Goal: Task Accomplishment & Management: Manage account settings

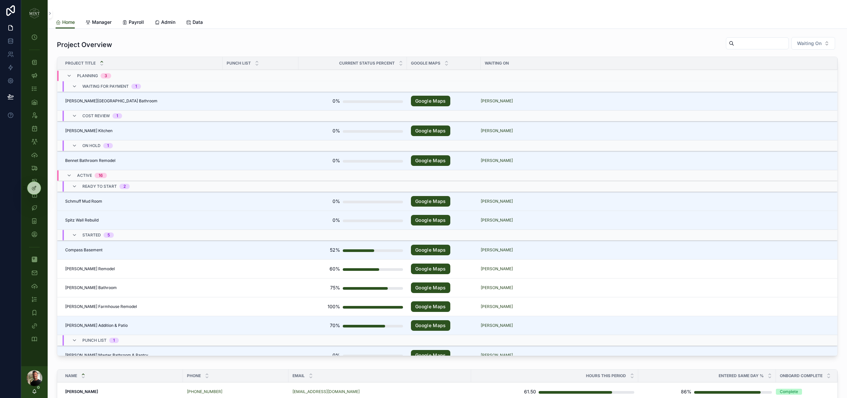
scroll to position [424, 0]
click at [80, 266] on span "[PERSON_NAME] Remodel" at bounding box center [90, 268] width 50 height 5
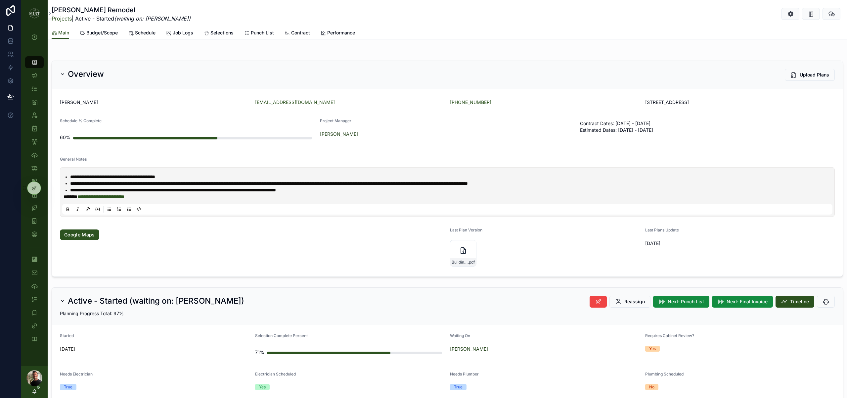
click at [107, 35] on span "Budget/Scope" at bounding box center [101, 32] width 31 height 7
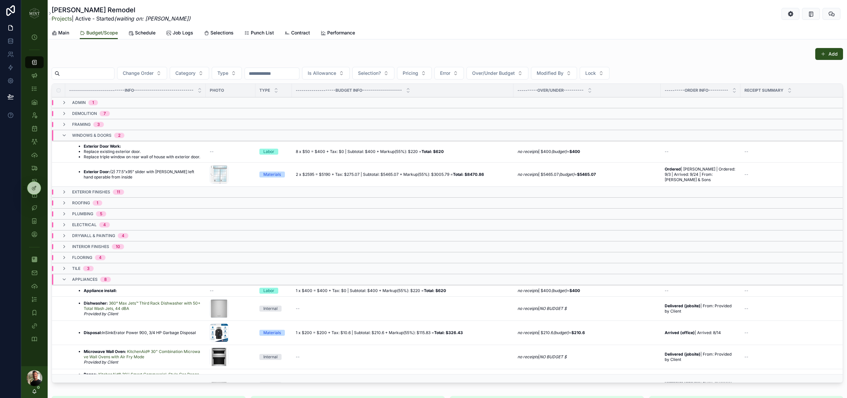
scroll to position [36, 0]
click at [65, 134] on icon "scrollable content" at bounding box center [64, 134] width 5 height 5
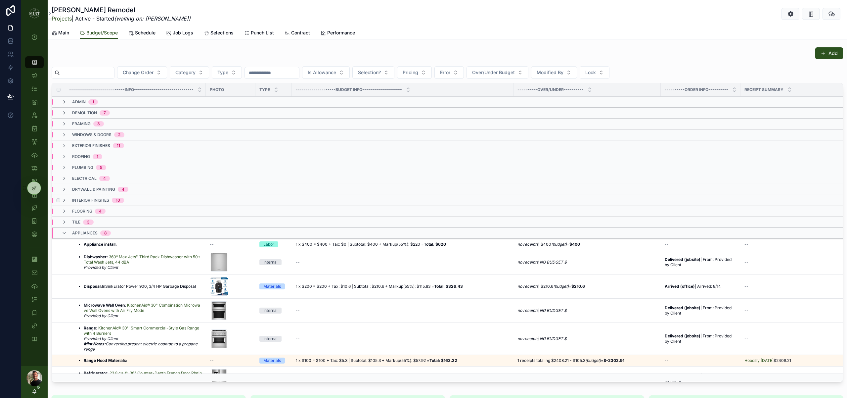
click at [67, 197] on td "interior finishes 10" at bounding box center [172, 200] width 240 height 11
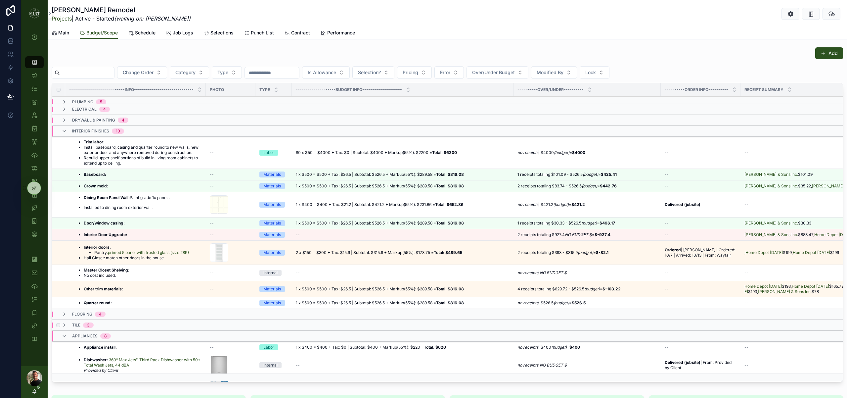
scroll to position [108, 0]
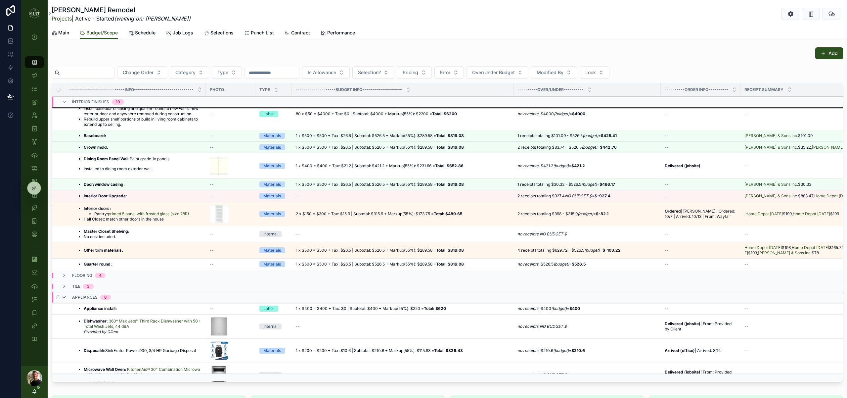
click at [65, 300] on icon "scrollable content" at bounding box center [64, 296] width 5 height 5
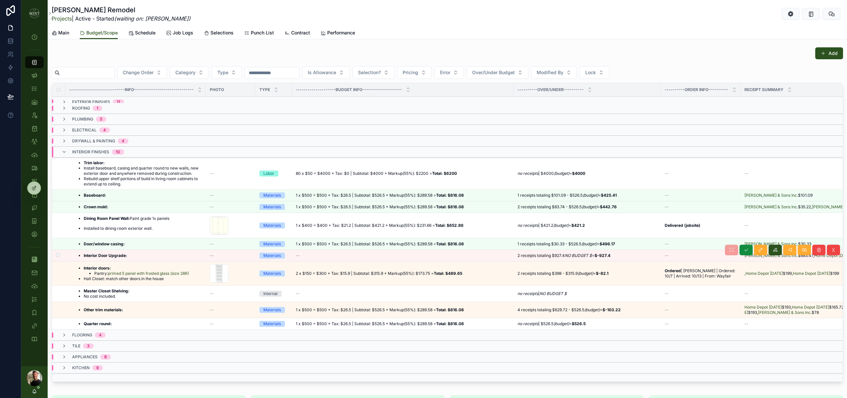
scroll to position [26, 0]
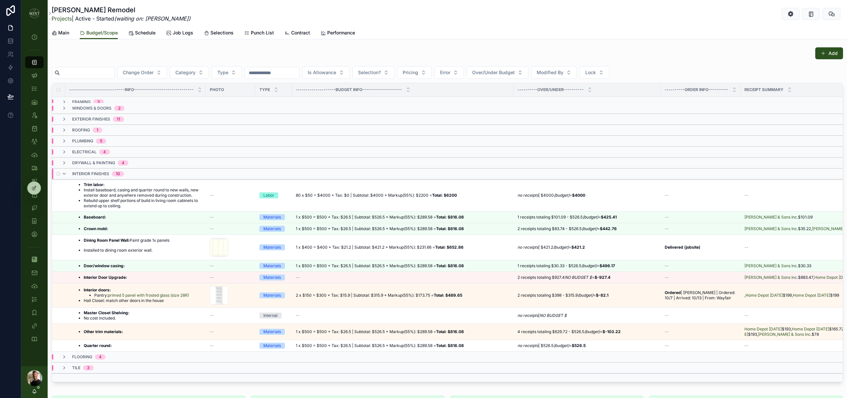
click at [69, 175] on div "interior finishes 10" at bounding box center [93, 173] width 63 height 11
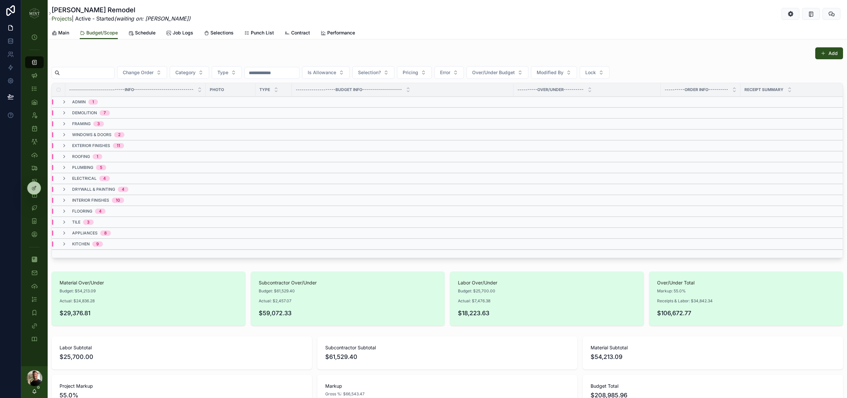
scroll to position [0, 0]
click at [67, 136] on div "windows & doors 2" at bounding box center [93, 134] width 63 height 5
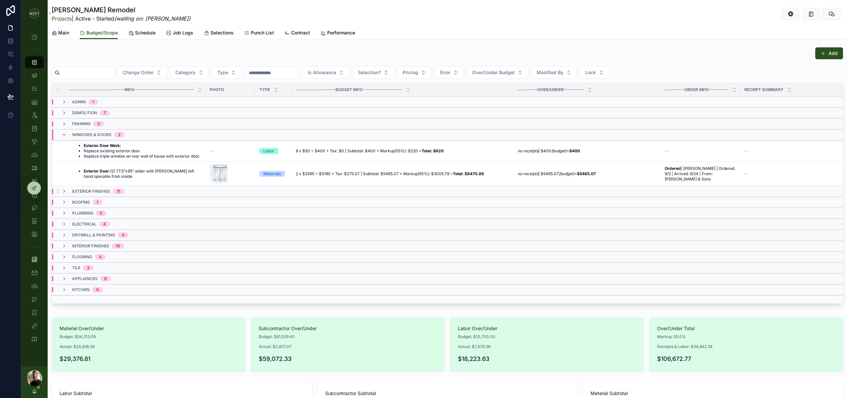
click at [69, 194] on div "exterior finishes 11" at bounding box center [93, 191] width 63 height 5
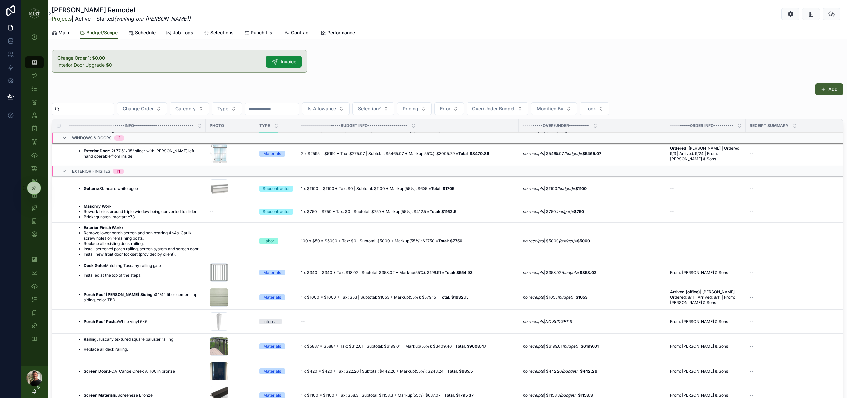
click at [823, 87] on span "scrollable content" at bounding box center [823, 89] width 5 height 5
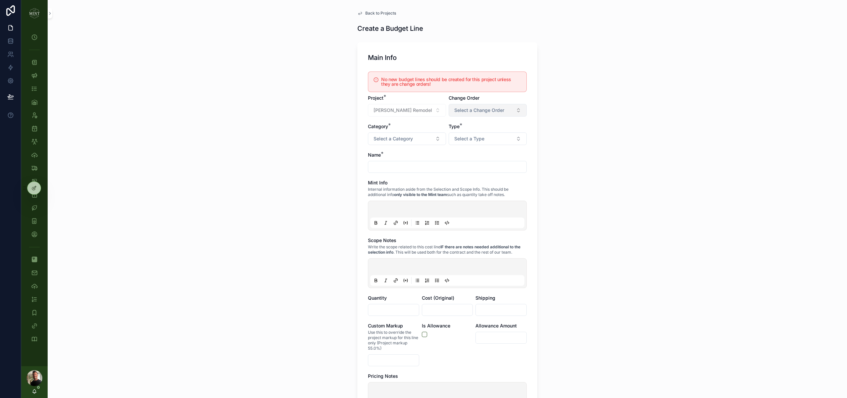
click at [498, 108] on span "Select a Change Order" at bounding box center [479, 110] width 50 height 7
click at [490, 138] on div "Change Order 1" at bounding box center [488, 136] width 92 height 9
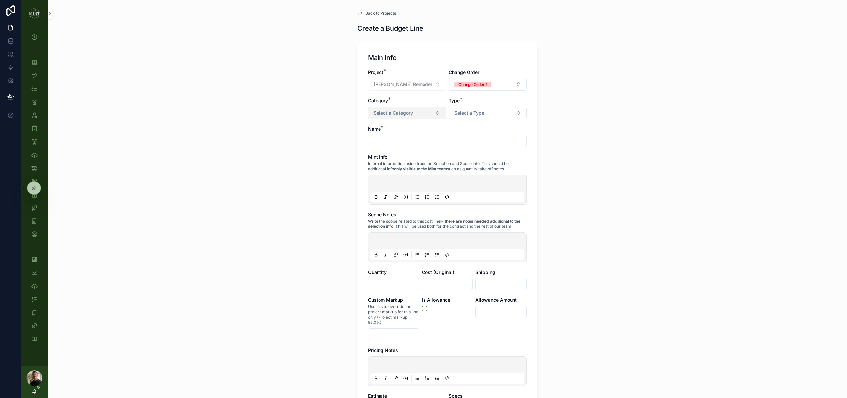
click at [437, 118] on button "Select a Category" at bounding box center [407, 113] width 78 height 13
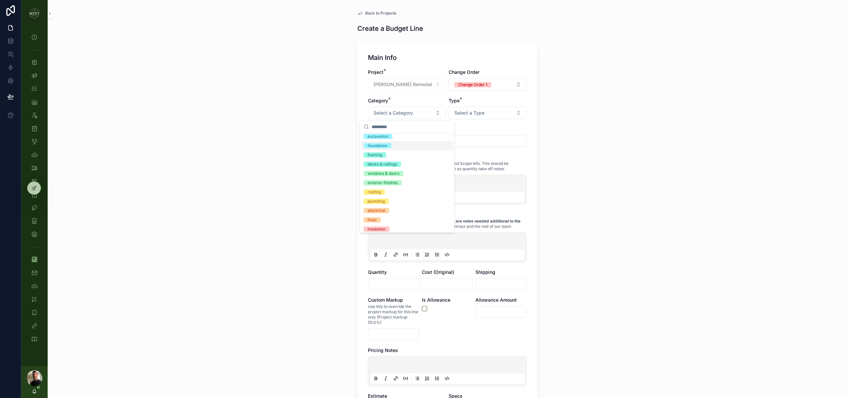
scroll to position [41, 0]
click at [408, 172] on div "windows & doors" at bounding box center [407, 172] width 92 height 9
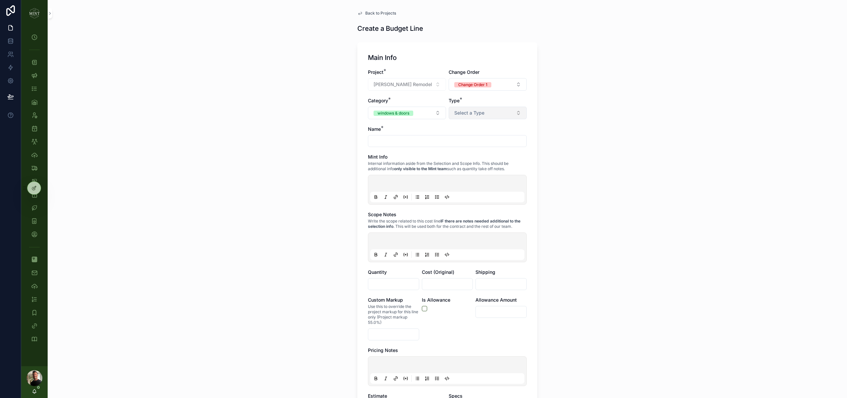
click at [517, 110] on button "Select a Type" at bounding box center [488, 113] width 78 height 13
drag, startPoint x: 487, startPoint y: 155, endPoint x: 466, endPoint y: 151, distance: 20.8
click at [487, 155] on div "Materials" at bounding box center [488, 157] width 92 height 9
click at [423, 140] on input "scrollable content" at bounding box center [447, 140] width 158 height 9
type input "**********"
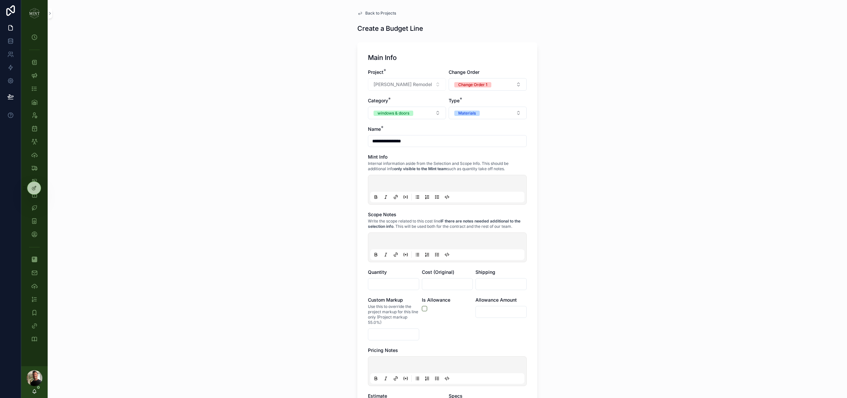
drag, startPoint x: 324, startPoint y: 255, endPoint x: 343, endPoint y: 260, distance: 20.0
click at [324, 255] on div "**********" at bounding box center [447, 199] width 799 height 398
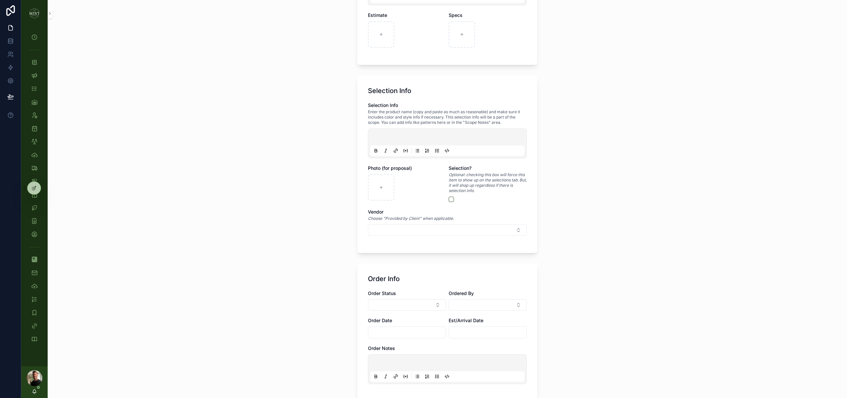
scroll to position [313, 0]
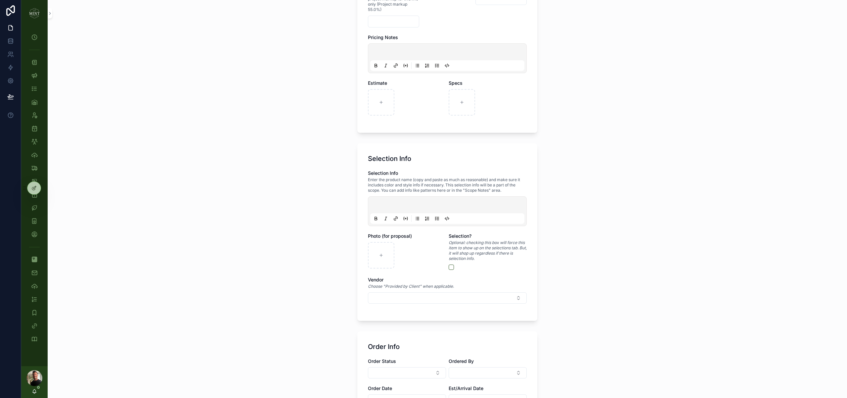
click at [411, 203] on p "scrollable content" at bounding box center [449, 205] width 154 height 7
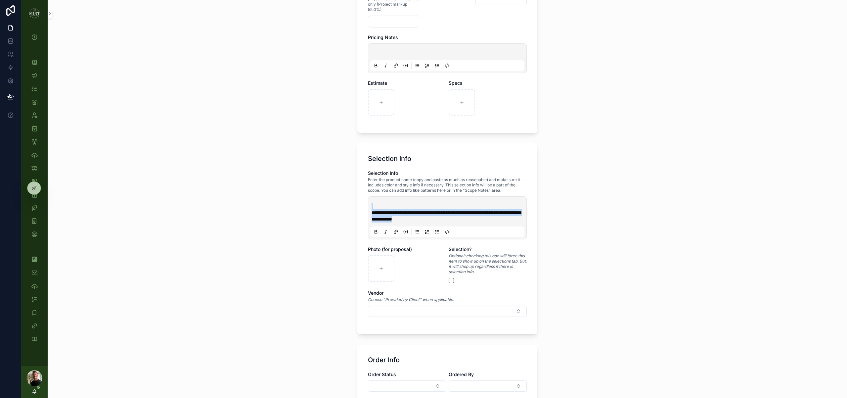
click at [372, 212] on span "**********" at bounding box center [446, 215] width 149 height 11
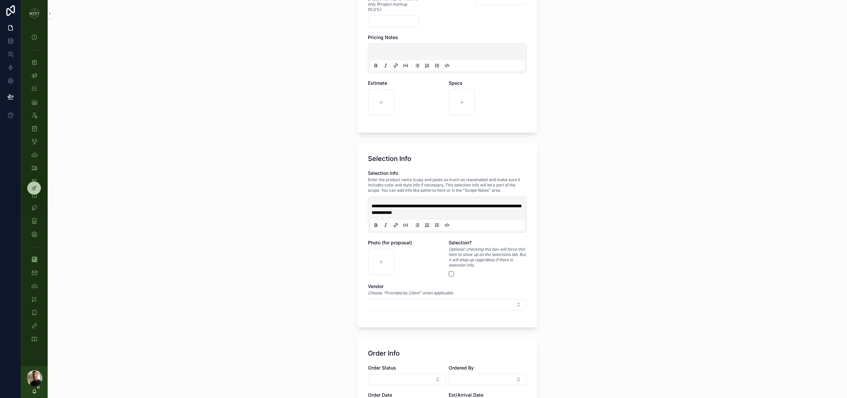
click at [455, 214] on span "**********" at bounding box center [446, 208] width 149 height 11
click at [397, 223] on icon "scrollable content" at bounding box center [396, 224] width 2 height 2
type input "**********"
click at [452, 274] on button "scrollable content" at bounding box center [451, 273] width 5 height 5
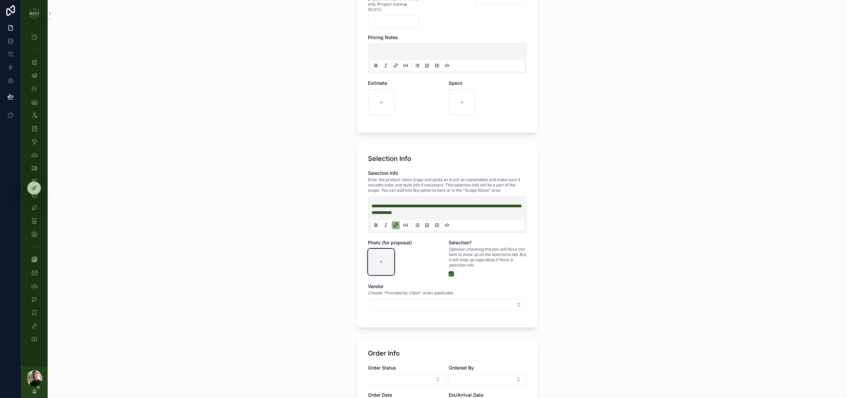
click at [378, 262] on div "scrollable content" at bounding box center [381, 261] width 26 height 26
type input "**********"
click at [511, 304] on button "Select Button" at bounding box center [447, 304] width 159 height 11
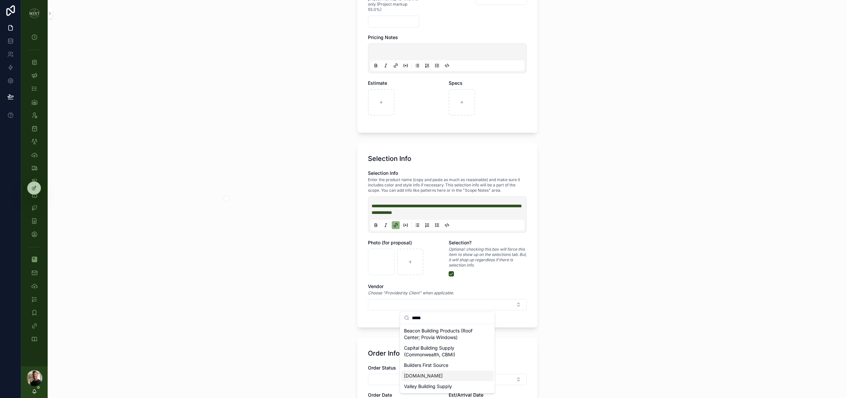
type input "*****"
click at [471, 371] on div "[DOMAIN_NAME]" at bounding box center [447, 375] width 92 height 11
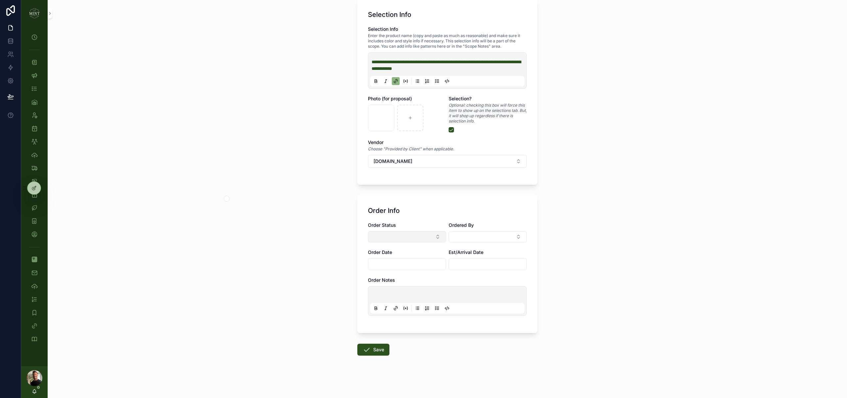
click at [437, 236] on button "Select Button" at bounding box center [407, 236] width 78 height 11
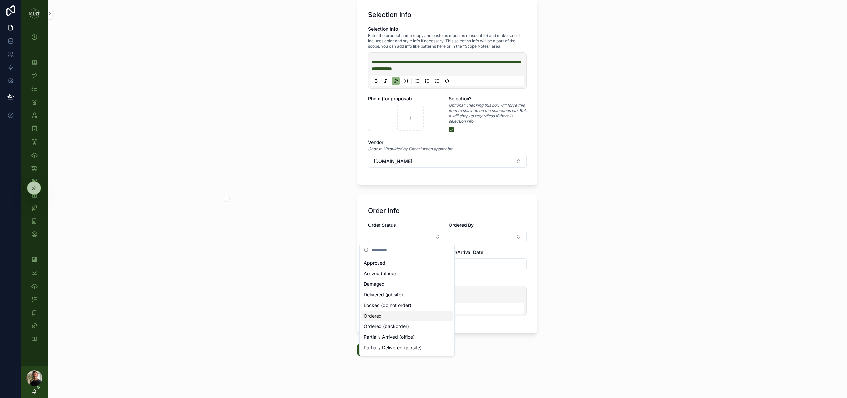
click at [413, 313] on div "Ordered" at bounding box center [407, 315] width 92 height 11
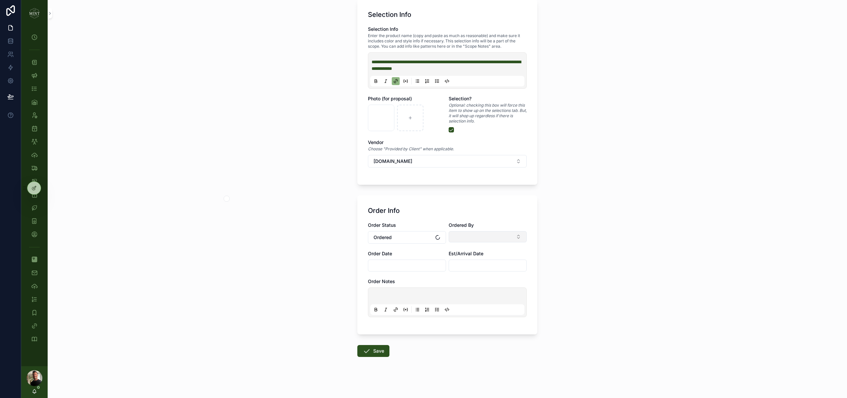
click at [495, 238] on button "Select Button" at bounding box center [488, 236] width 78 height 11
click at [489, 286] on div "[PERSON_NAME]" at bounding box center [488, 284] width 92 height 11
click at [411, 265] on input "scrollable content" at bounding box center [406, 265] width 77 height 9
click at [415, 281] on button "[DATE]" at bounding box center [407, 282] width 26 height 12
type input "*********"
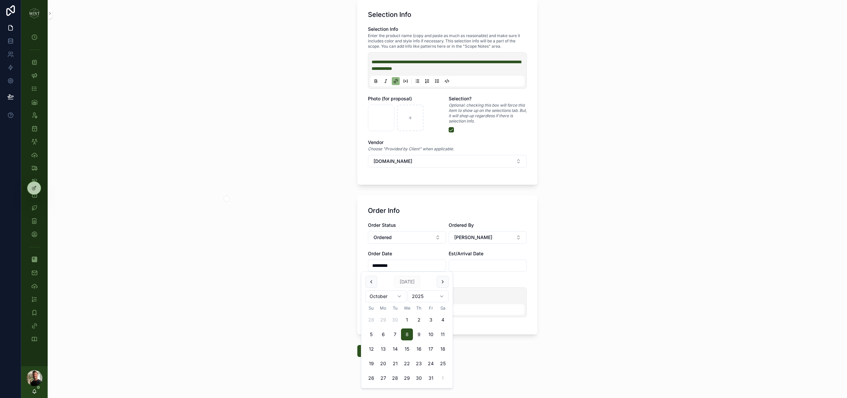
click at [470, 263] on input "scrollable content" at bounding box center [487, 265] width 77 height 9
click at [479, 348] on button "14" at bounding box center [476, 349] width 12 height 12
type input "**********"
drag, startPoint x: 624, startPoint y: 289, endPoint x: 582, endPoint y: 304, distance: 44.8
click at [623, 289] on div "**********" at bounding box center [447, 199] width 799 height 398
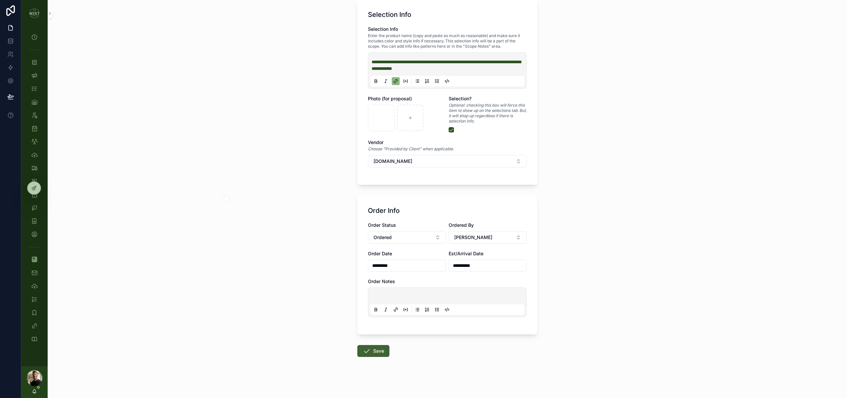
click at [371, 350] on button "Save" at bounding box center [373, 351] width 32 height 12
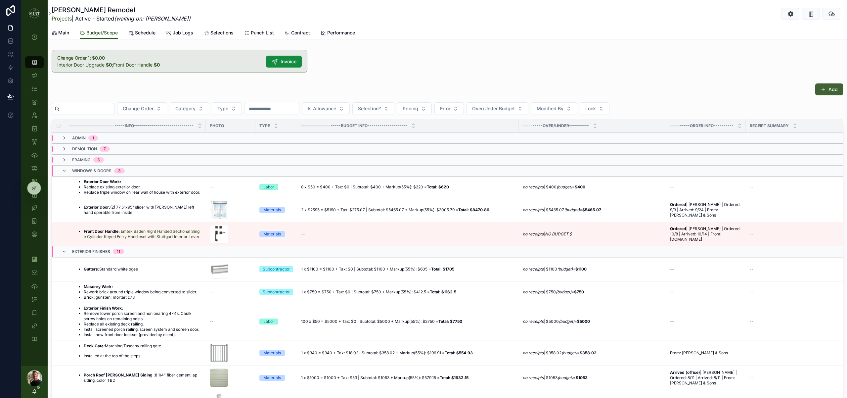
click at [835, 92] on button "Add" at bounding box center [829, 89] width 28 height 12
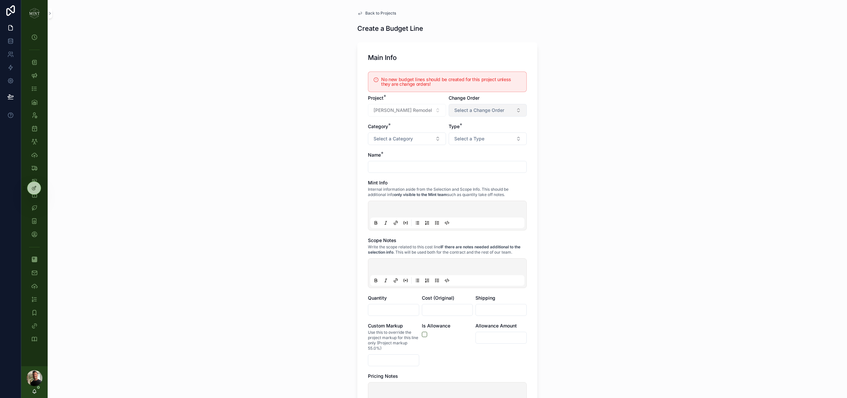
click at [517, 108] on button "Select a Change Order" at bounding box center [488, 110] width 78 height 13
click at [503, 137] on div "Change Order 1" at bounding box center [488, 136] width 92 height 9
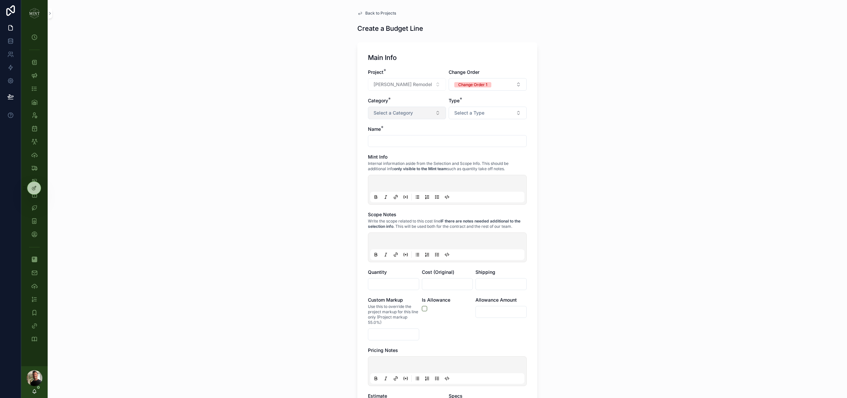
click at [432, 114] on button "Select a Category" at bounding box center [407, 113] width 78 height 13
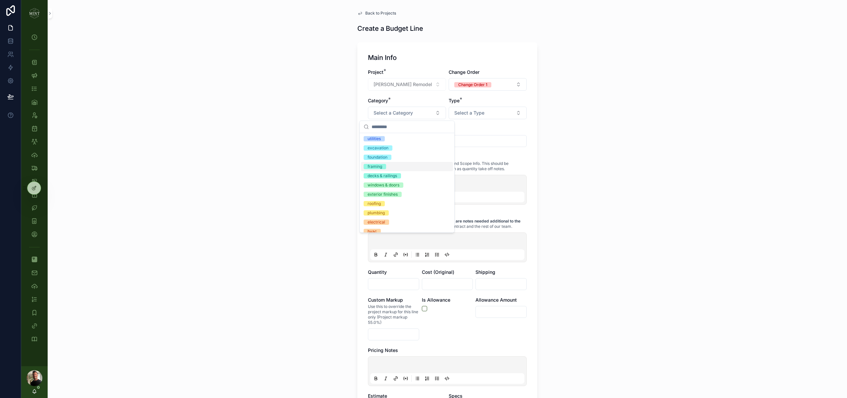
scroll to position [28, 0]
click at [413, 219] on div "electrical" at bounding box center [407, 221] width 92 height 9
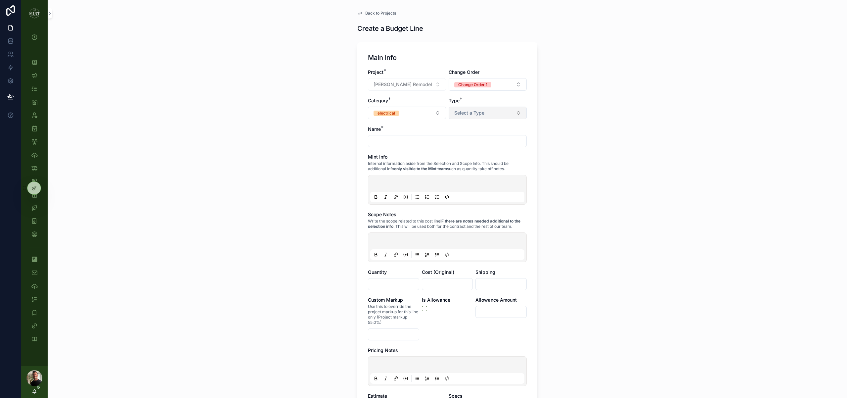
click at [504, 113] on button "Select a Type" at bounding box center [488, 113] width 78 height 13
click at [494, 160] on div "Materials" at bounding box center [488, 157] width 92 height 9
click at [461, 141] on input "scrollable content" at bounding box center [447, 140] width 158 height 9
type input "**********"
click at [589, 223] on div "**********" at bounding box center [447, 199] width 799 height 398
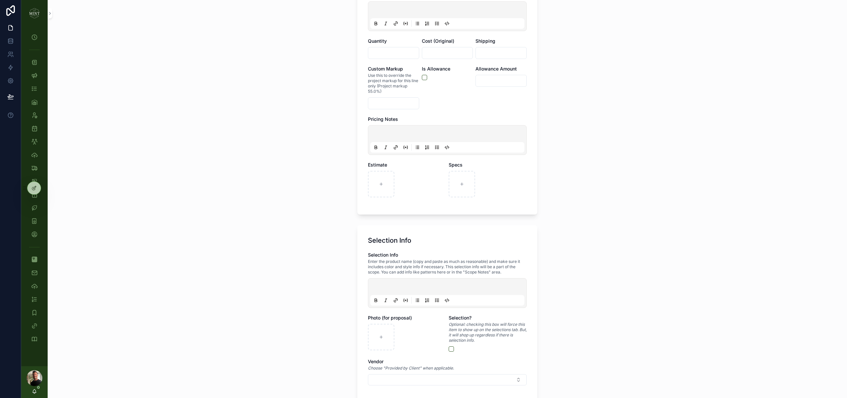
scroll to position [449, 0]
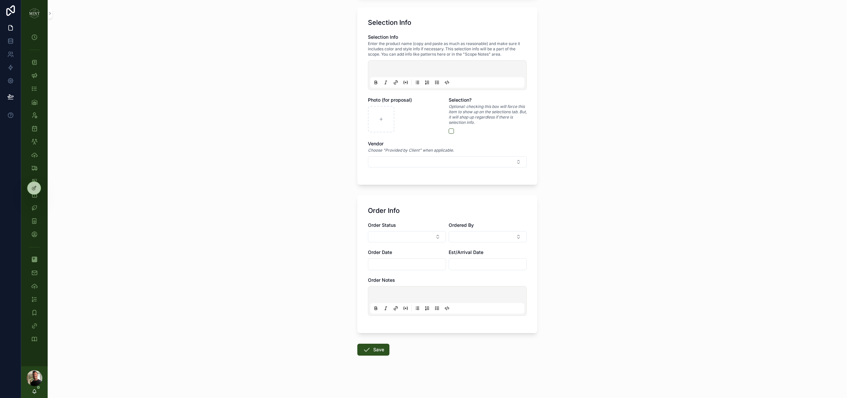
click at [419, 67] on p "scrollable content" at bounding box center [449, 70] width 154 height 7
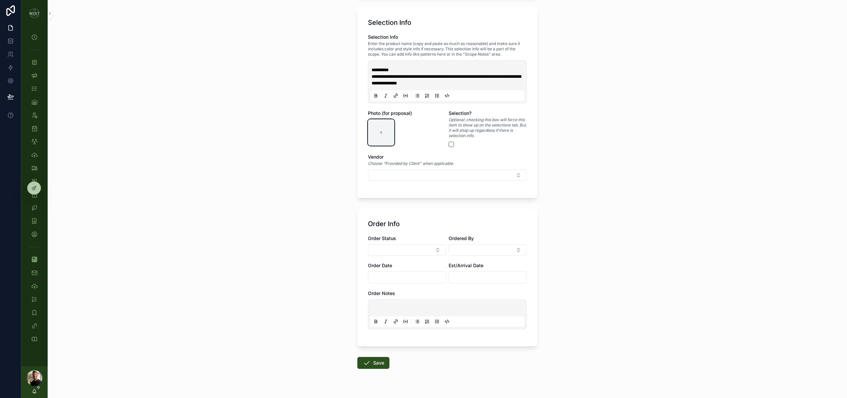
click at [383, 126] on div "scrollable content" at bounding box center [381, 132] width 26 height 26
type input "**********"
click at [372, 76] on span "**********" at bounding box center [446, 79] width 149 height 11
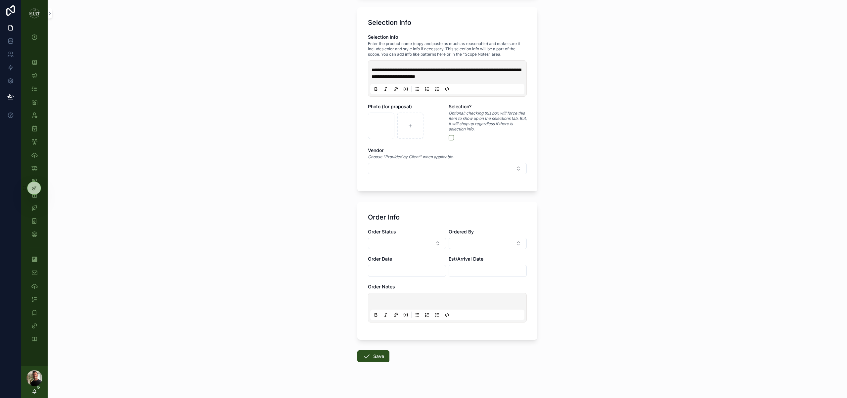
click at [426, 75] on span "**********" at bounding box center [446, 72] width 149 height 11
click at [396, 88] on icon "scrollable content" at bounding box center [395, 88] width 1 height 1
type input "**********"
click at [451, 138] on button "scrollable content" at bounding box center [451, 137] width 5 height 5
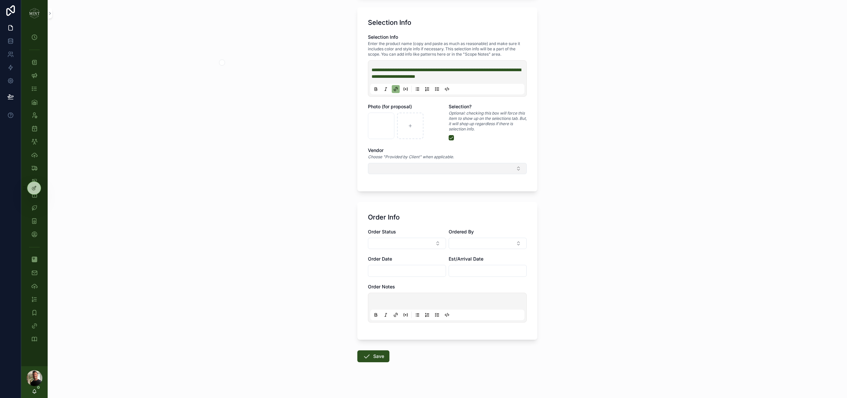
click at [459, 163] on button "Select Button" at bounding box center [447, 168] width 159 height 11
type input "****"
click at [448, 217] on div "Home Depot" at bounding box center [447, 222] width 92 height 11
click at [424, 248] on button "Select Button" at bounding box center [407, 244] width 78 height 11
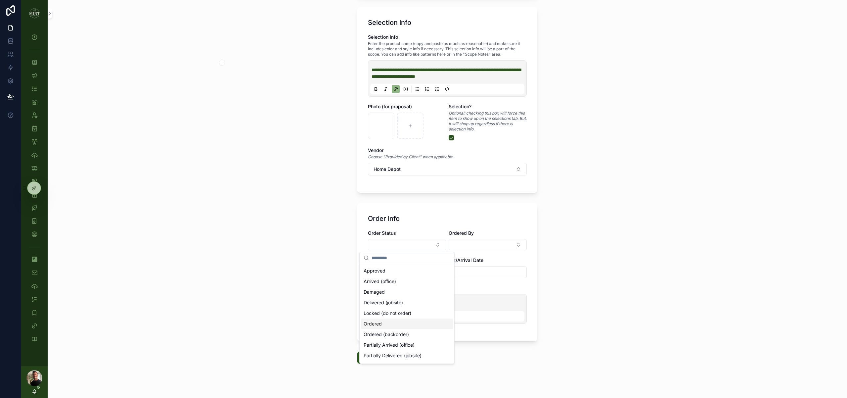
click at [385, 326] on div "Ordered" at bounding box center [407, 323] width 92 height 11
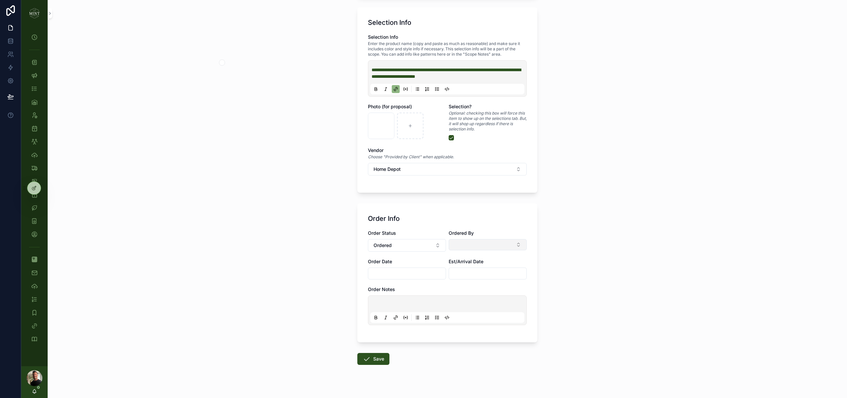
click at [492, 248] on button "Select Button" at bounding box center [488, 244] width 78 height 11
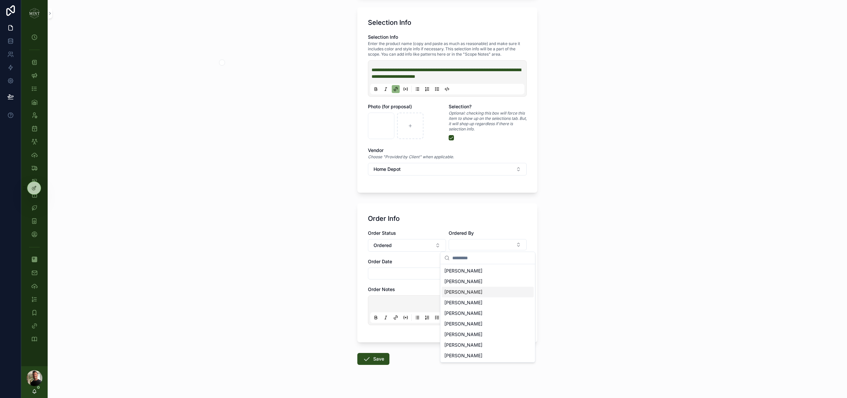
drag, startPoint x: 477, startPoint y: 291, endPoint x: 448, endPoint y: 285, distance: 29.4
click at [476, 291] on div "[PERSON_NAME]" at bounding box center [488, 292] width 92 height 11
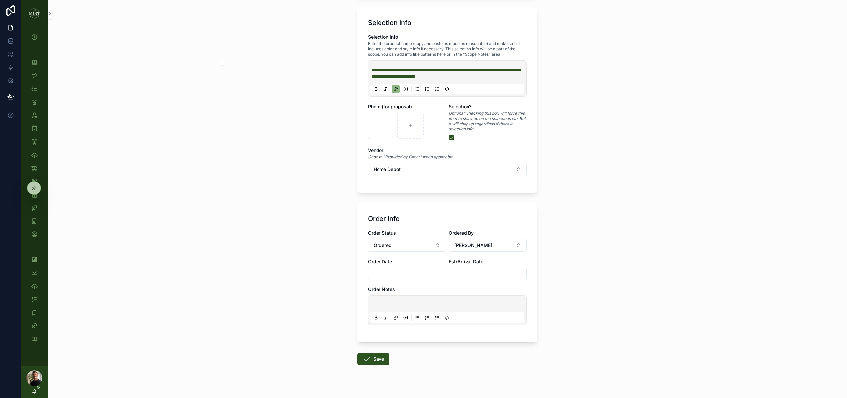
click at [418, 275] on input "scrollable content" at bounding box center [406, 273] width 77 height 9
drag, startPoint x: 407, startPoint y: 291, endPoint x: 460, endPoint y: 280, distance: 54.1
click at [408, 291] on button "[DATE]" at bounding box center [407, 290] width 26 height 12
type input "*********"
click at [482, 276] on input "scrollable content" at bounding box center [487, 273] width 77 height 9
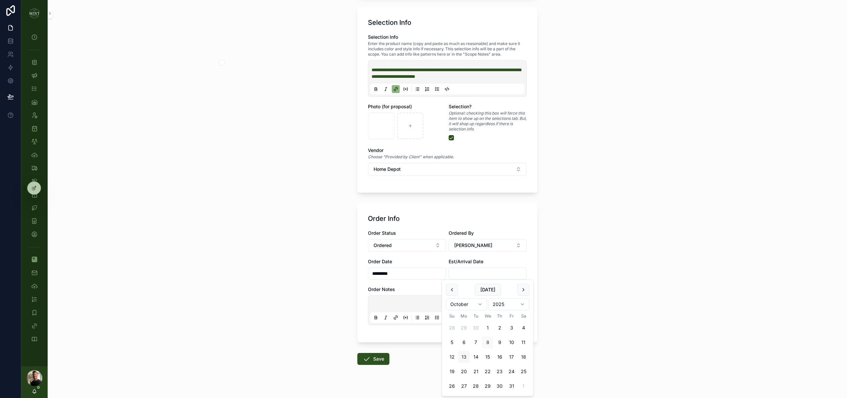
click at [462, 357] on button "13" at bounding box center [464, 357] width 12 height 12
type input "**********"
drag, startPoint x: 324, startPoint y: 318, endPoint x: 336, endPoint y: 311, distance: 14.0
click at [324, 318] on div "**********" at bounding box center [447, 199] width 799 height 398
click at [382, 360] on button "Save" at bounding box center [373, 359] width 32 height 12
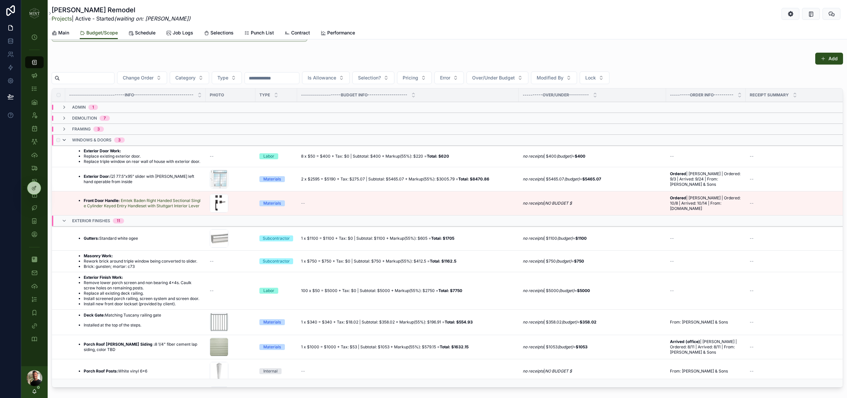
click at [65, 138] on icon "scrollable content" at bounding box center [64, 139] width 5 height 5
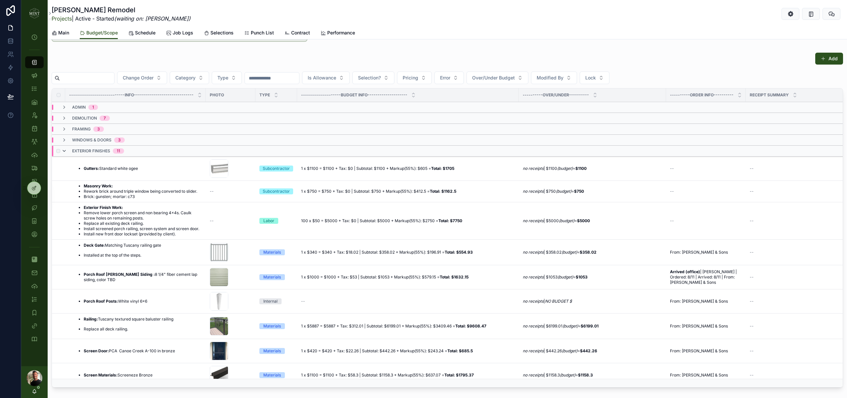
click at [65, 152] on icon "scrollable content" at bounding box center [64, 150] width 5 height 5
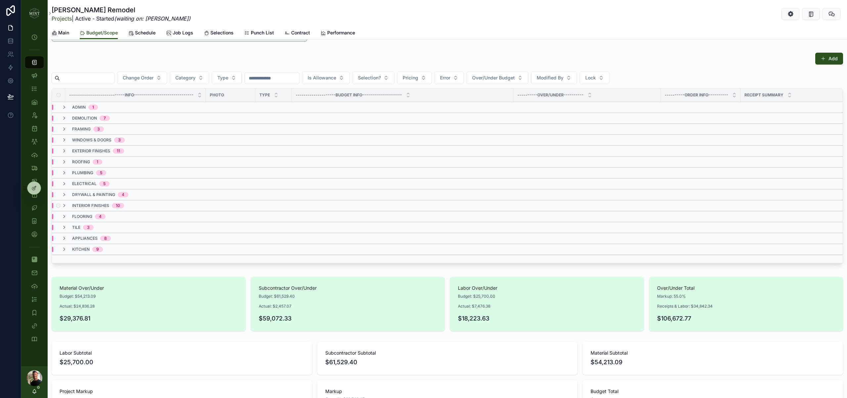
click at [72, 205] on div "interior finishes 10" at bounding box center [93, 205] width 63 height 5
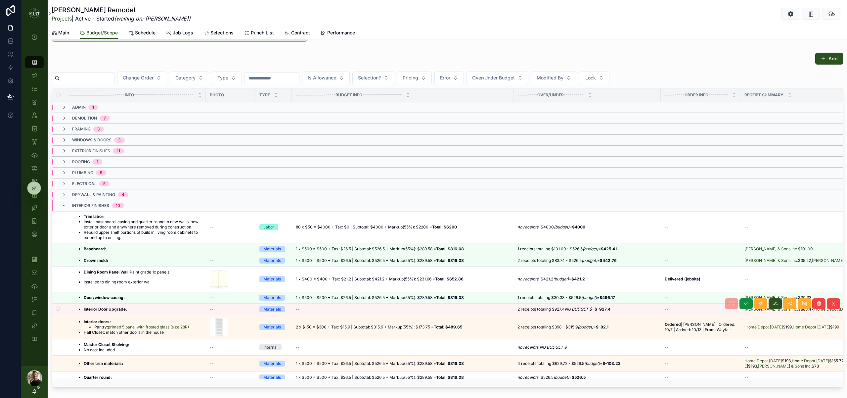
scroll to position [8, 0]
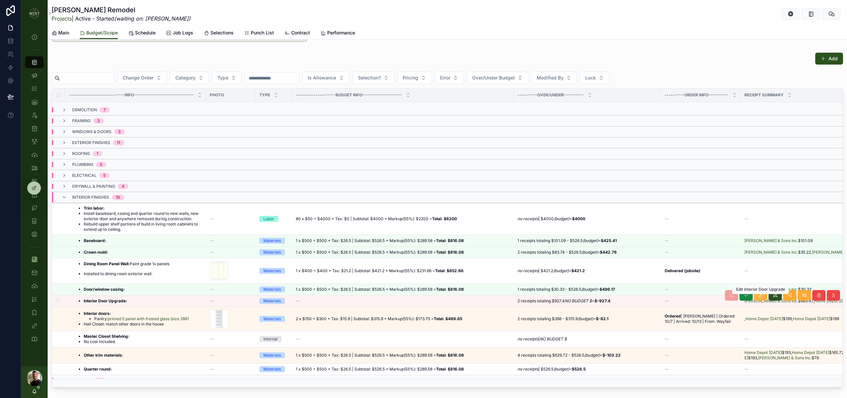
click at [761, 298] on icon "scrollable content" at bounding box center [760, 294] width 5 height 5
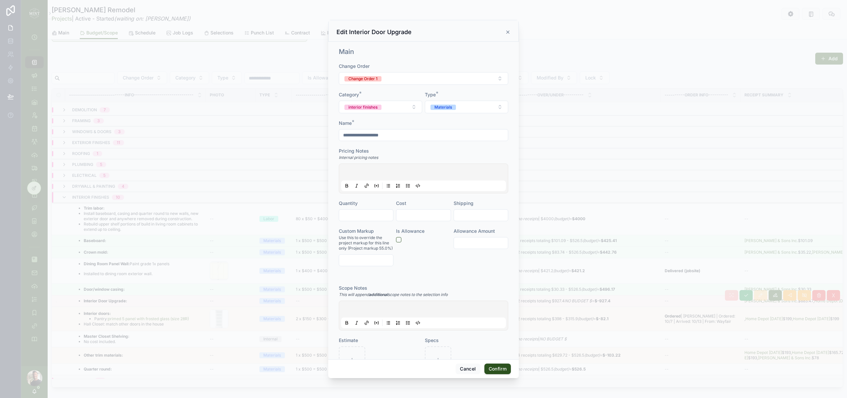
click at [410, 138] on input "**********" at bounding box center [423, 134] width 169 height 9
type input "**********"
click at [511, 183] on div "**********" at bounding box center [423, 200] width 191 height 317
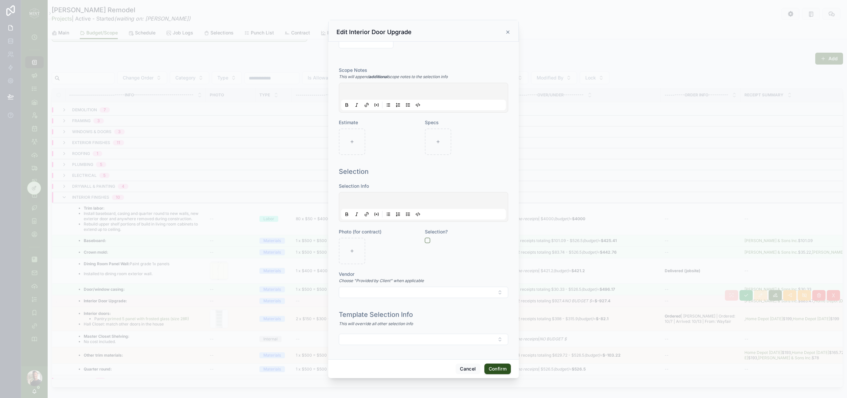
click at [394, 202] on p at bounding box center [424, 201] width 165 height 7
drag, startPoint x: 427, startPoint y: 237, endPoint x: 421, endPoint y: 242, distance: 8.2
click at [426, 238] on button "button" at bounding box center [427, 240] width 5 height 5
click at [354, 250] on icon at bounding box center [352, 250] width 5 height 5
type input "**********"
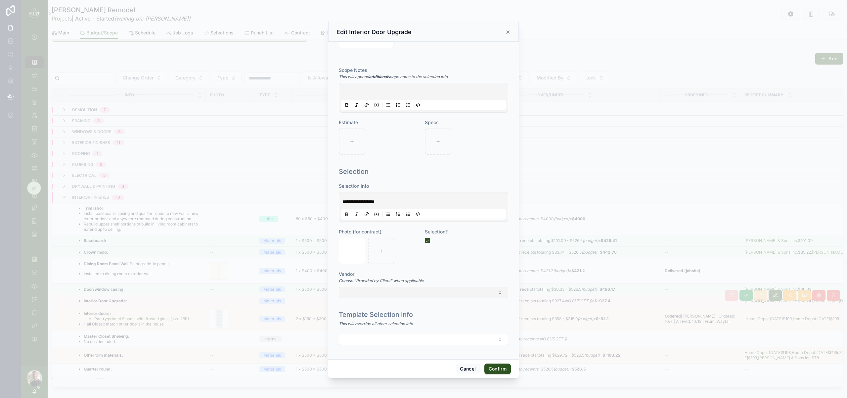
click at [464, 296] on button "Select Button" at bounding box center [423, 292] width 169 height 11
type input "****"
click at [448, 322] on div "[PERSON_NAME] & Sons" at bounding box center [424, 318] width 92 height 11
click at [501, 370] on button "Confirm" at bounding box center [497, 368] width 26 height 11
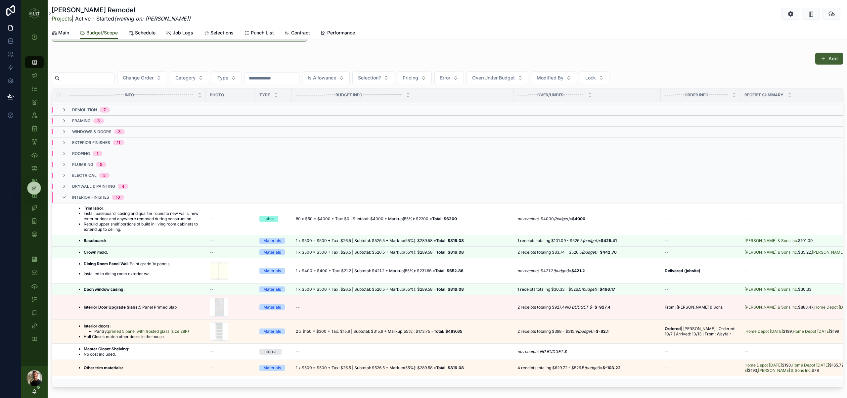
click at [823, 57] on span "scrollable content" at bounding box center [823, 58] width 5 height 5
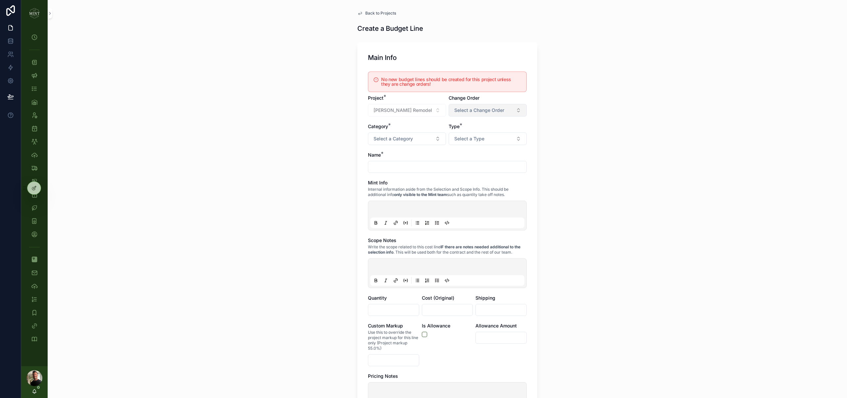
click at [476, 112] on span "Select a Change Order" at bounding box center [479, 110] width 50 height 7
click at [471, 136] on div "Change Order 1" at bounding box center [462, 136] width 29 height 5
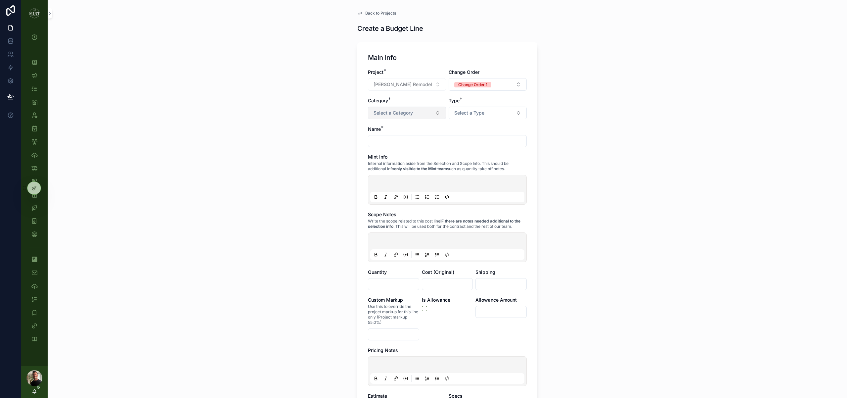
drag, startPoint x: 422, startPoint y: 107, endPoint x: 421, endPoint y: 113, distance: 6.3
click at [422, 107] on button "Select a Category" at bounding box center [407, 113] width 78 height 13
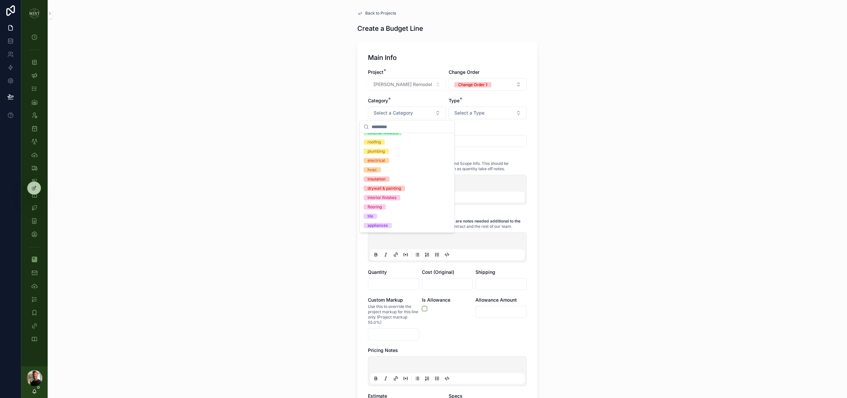
scroll to position [99, 0]
click at [407, 189] on div "interior finishes" at bounding box center [407, 187] width 92 height 9
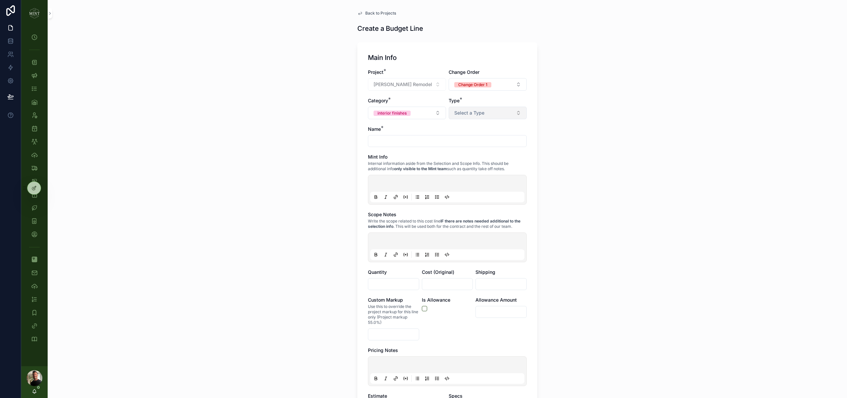
click at [480, 116] on span "Select a Type" at bounding box center [469, 113] width 30 height 7
click at [477, 146] on div "Labor" at bounding box center [488, 148] width 92 height 9
click at [430, 143] on input "scrollable content" at bounding box center [447, 140] width 158 height 9
type input "**********"
click at [589, 199] on div "**********" at bounding box center [447, 199] width 799 height 398
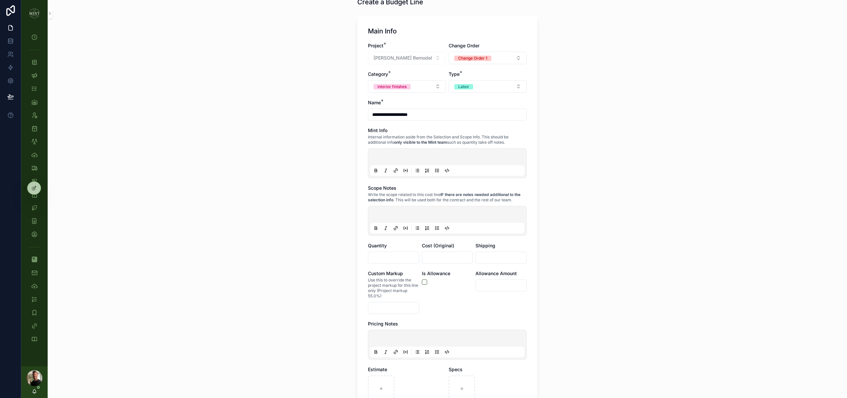
scroll to position [30, 0]
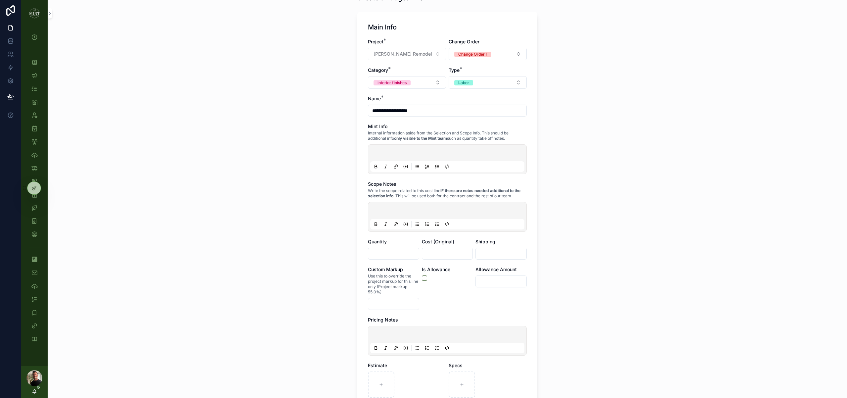
click at [391, 257] on input "scrollable content" at bounding box center [393, 253] width 51 height 9
type input "***"
click at [435, 254] on input "scrollable content" at bounding box center [447, 253] width 51 height 9
type input "*******"
click at [565, 298] on div "**********" at bounding box center [447, 169] width 799 height 398
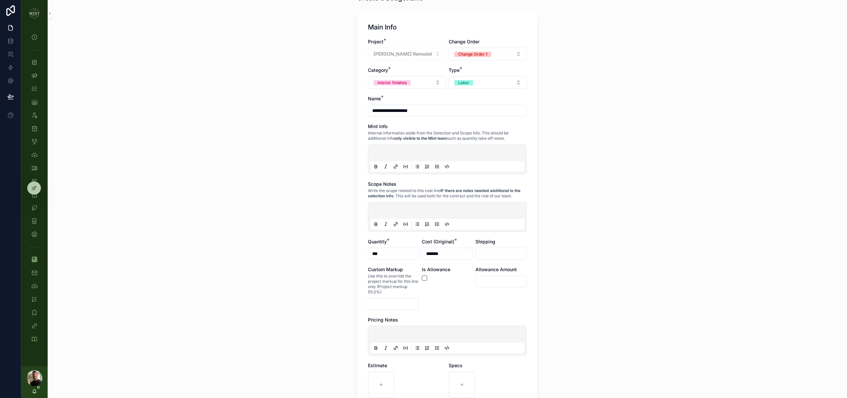
scroll to position [449, 0]
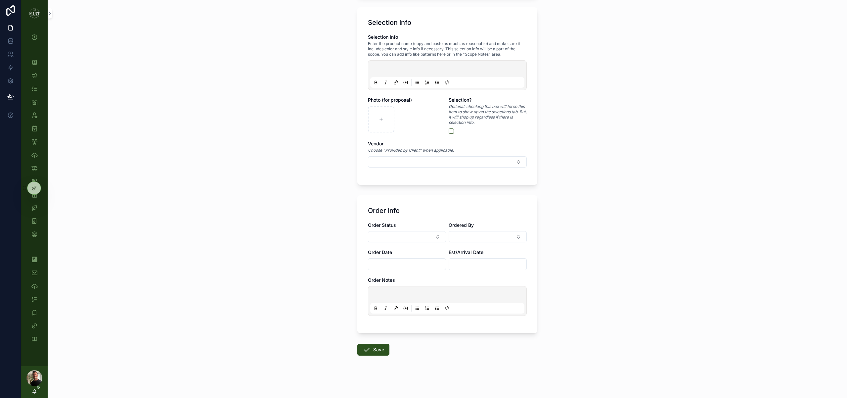
click at [370, 348] on icon "scrollable content" at bounding box center [367, 349] width 8 height 8
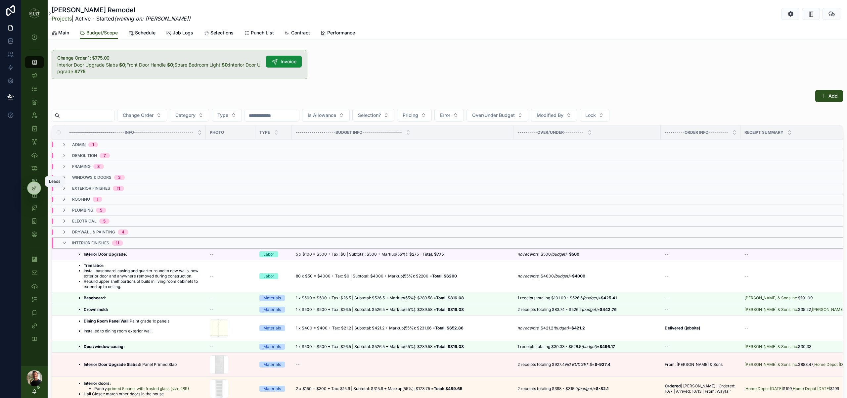
click at [37, 177] on div "Leads" at bounding box center [34, 181] width 11 height 11
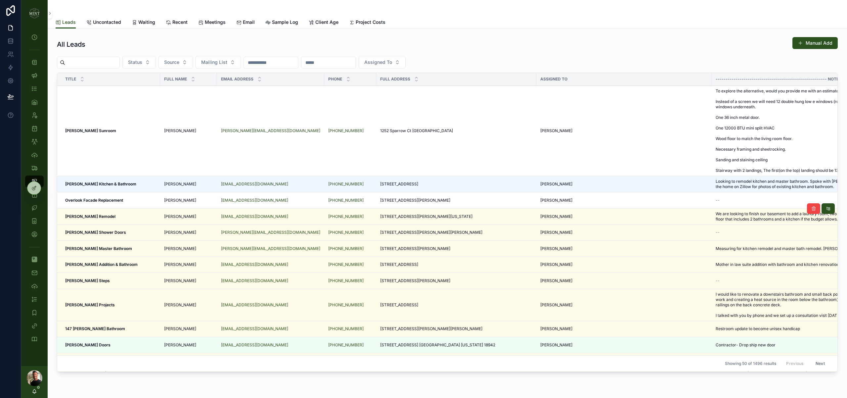
click at [99, 219] on strong "[PERSON_NAME] Remodel" at bounding box center [90, 216] width 50 height 5
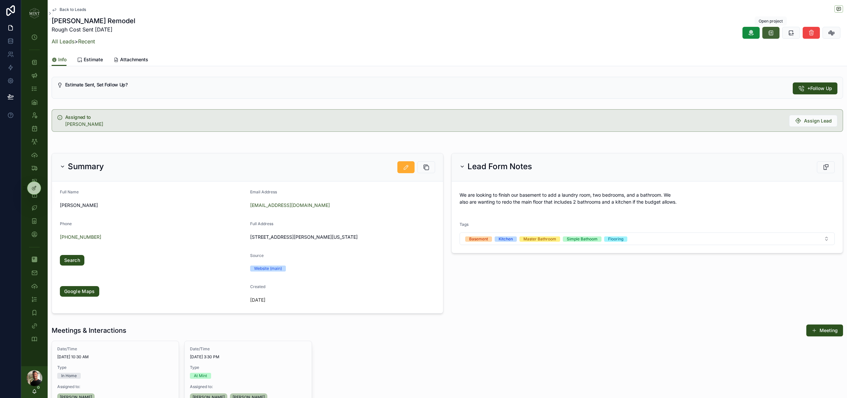
click at [769, 34] on icon "scrollable content" at bounding box center [771, 32] width 7 height 7
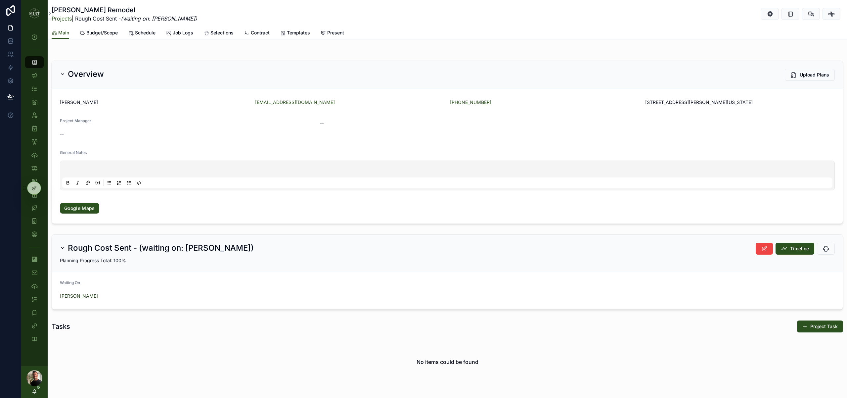
click at [307, 34] on span "Templates" at bounding box center [298, 32] width 23 height 7
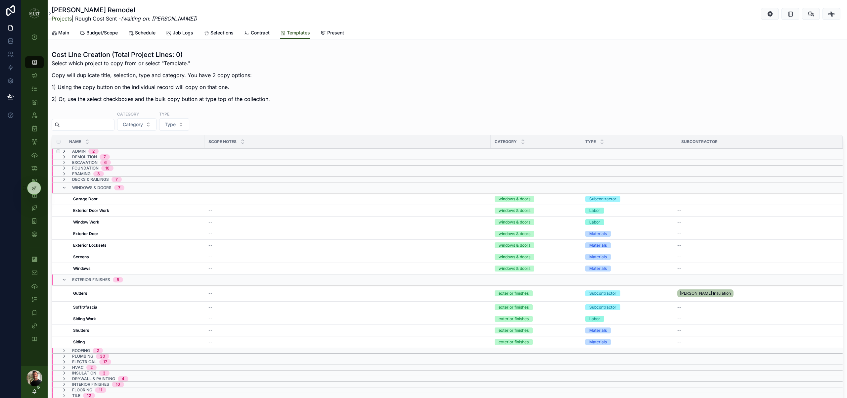
click at [64, 151] on icon "scrollable content" at bounding box center [64, 151] width 5 height 5
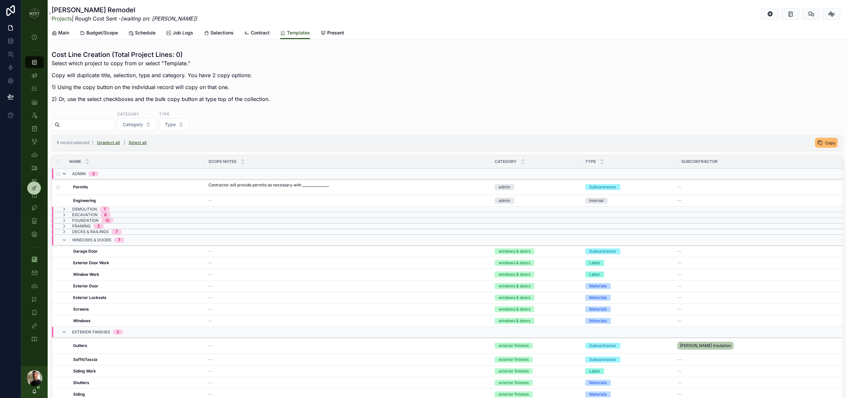
click at [64, 174] on icon "scrollable content" at bounding box center [64, 173] width 5 height 5
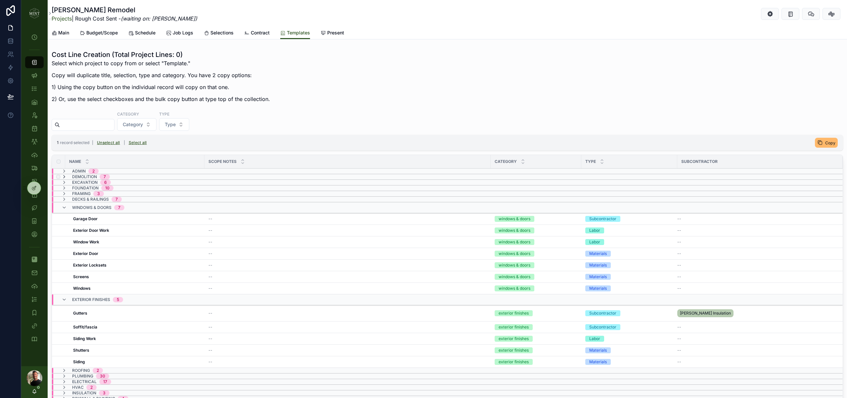
click at [66, 176] on icon "scrollable content" at bounding box center [64, 176] width 5 height 5
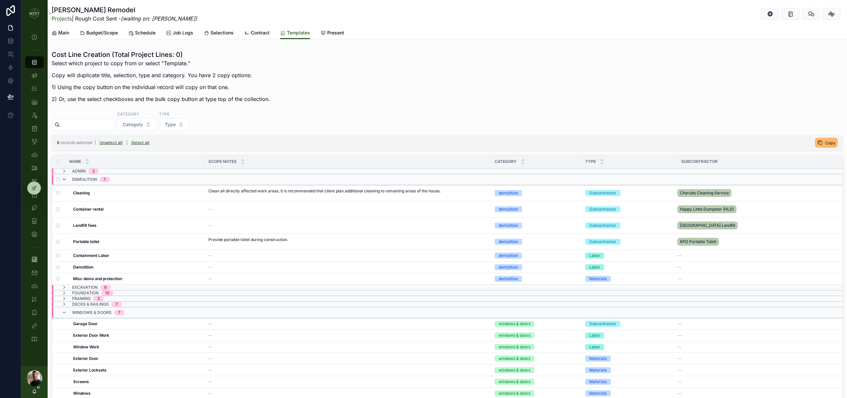
click at [65, 180] on icon "scrollable content" at bounding box center [64, 179] width 5 height 5
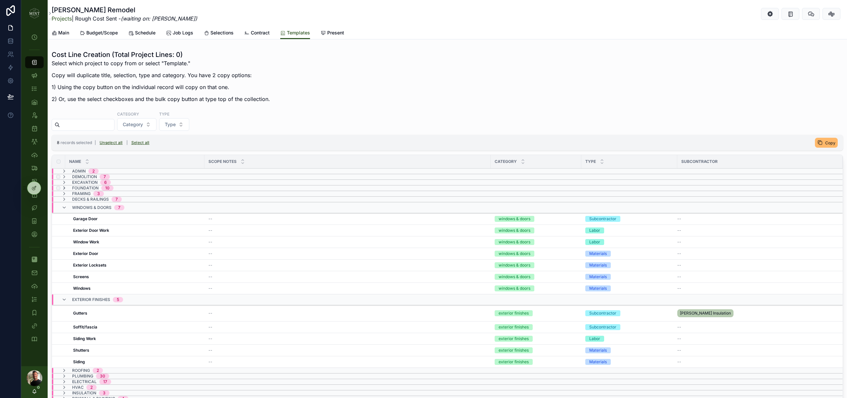
click at [65, 189] on icon "scrollable content" at bounding box center [64, 187] width 5 height 5
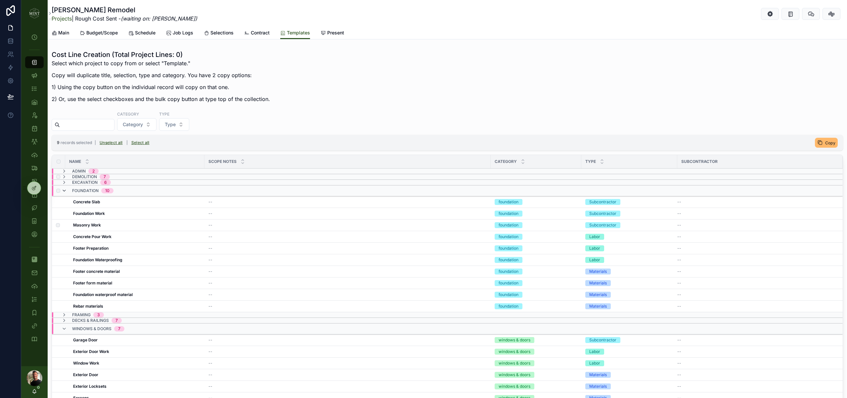
click at [65, 191] on icon "scrollable content" at bounding box center [64, 190] width 5 height 5
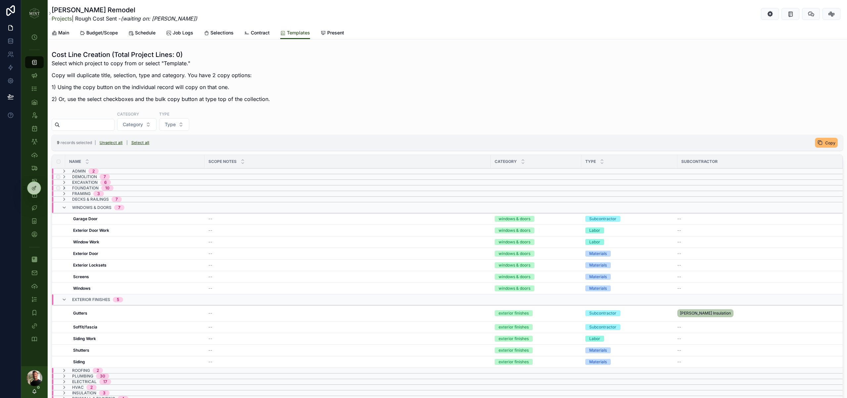
click at [66, 188] on icon "scrollable content" at bounding box center [64, 187] width 5 height 5
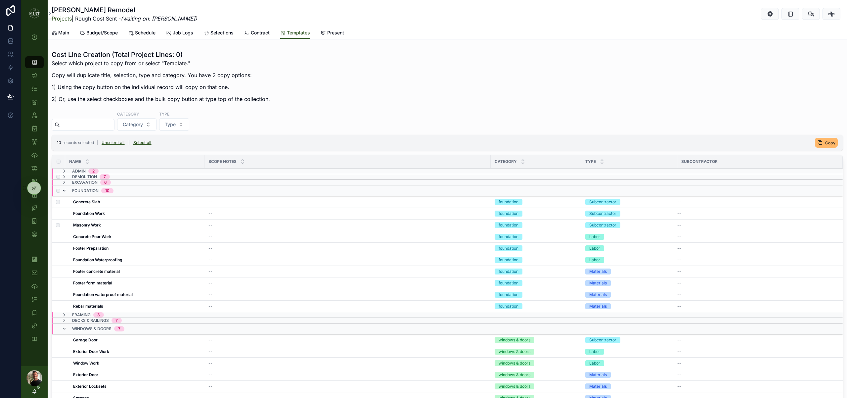
click at [66, 190] on icon "scrollable content" at bounding box center [64, 190] width 5 height 5
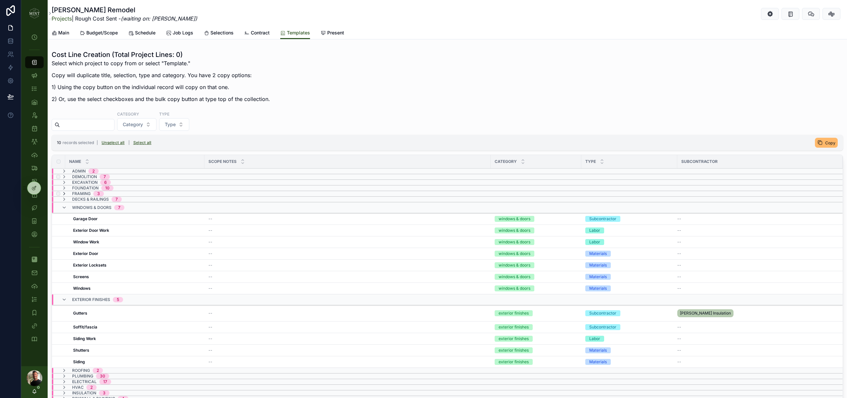
click at [66, 193] on icon "scrollable content" at bounding box center [64, 193] width 5 height 5
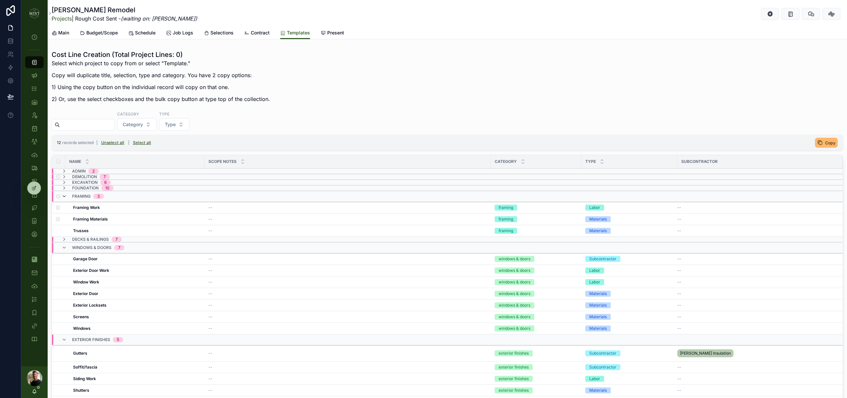
click at [65, 196] on icon "scrollable content" at bounding box center [64, 196] width 5 height 5
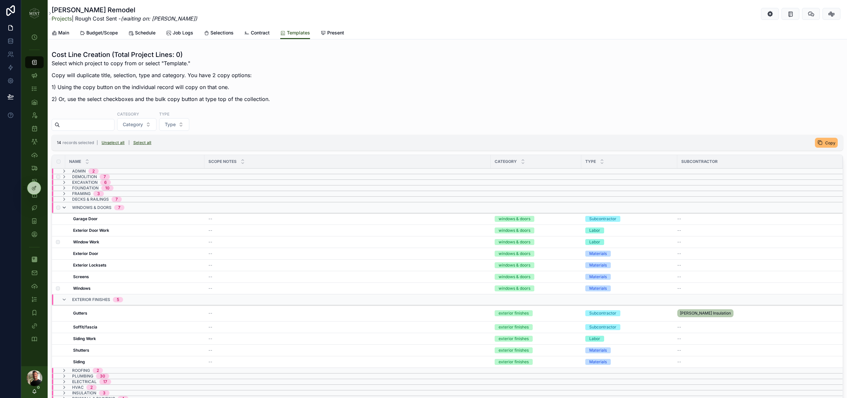
click at [65, 208] on icon "scrollable content" at bounding box center [64, 207] width 5 height 5
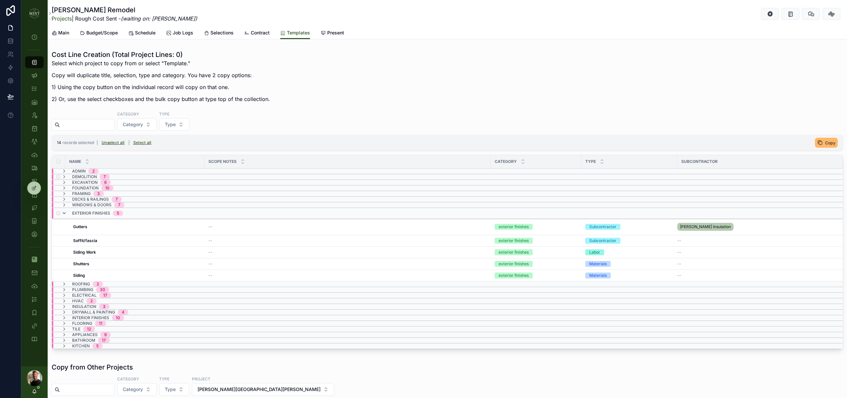
click at [65, 214] on icon "scrollable content" at bounding box center [64, 212] width 5 height 5
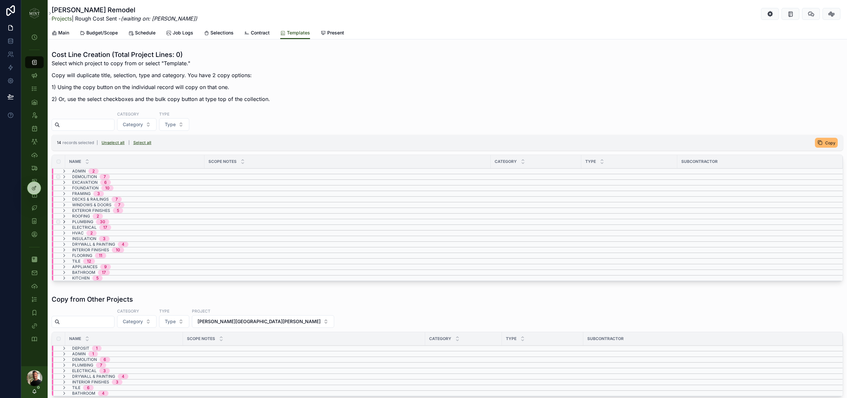
click at [66, 223] on icon "scrollable content" at bounding box center [64, 221] width 5 height 5
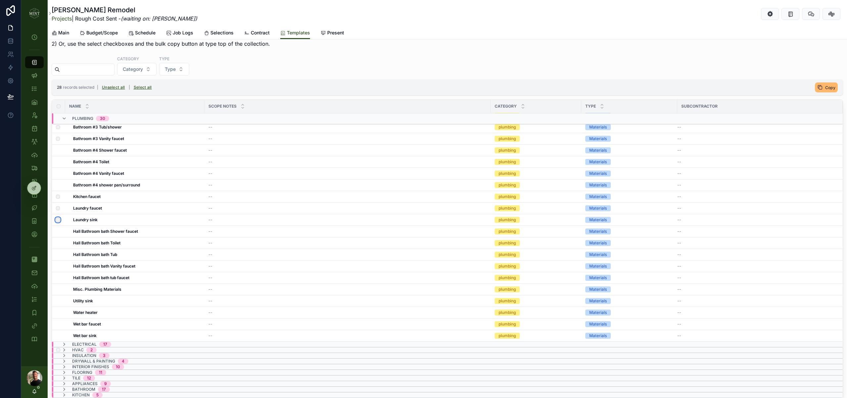
scroll to position [60, 0]
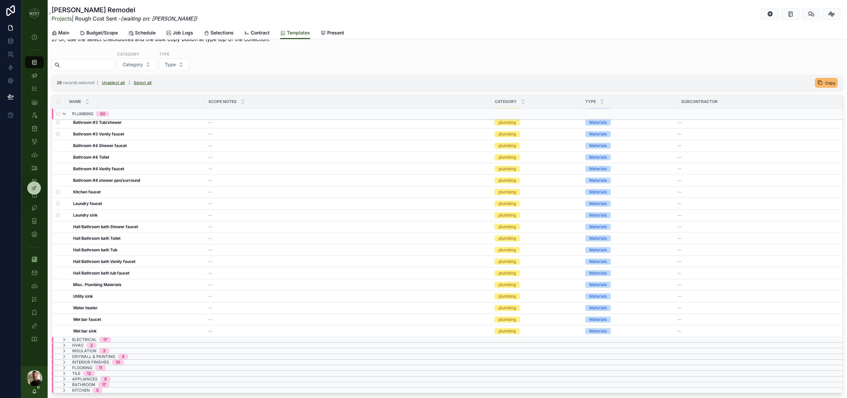
click at [64, 115] on icon "scrollable content" at bounding box center [64, 113] width 5 height 5
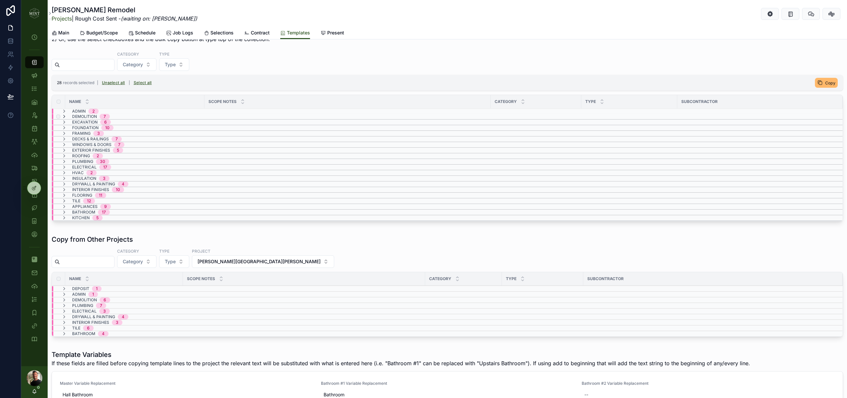
scroll to position [0, 0]
click at [65, 165] on icon "scrollable content" at bounding box center [64, 166] width 5 height 5
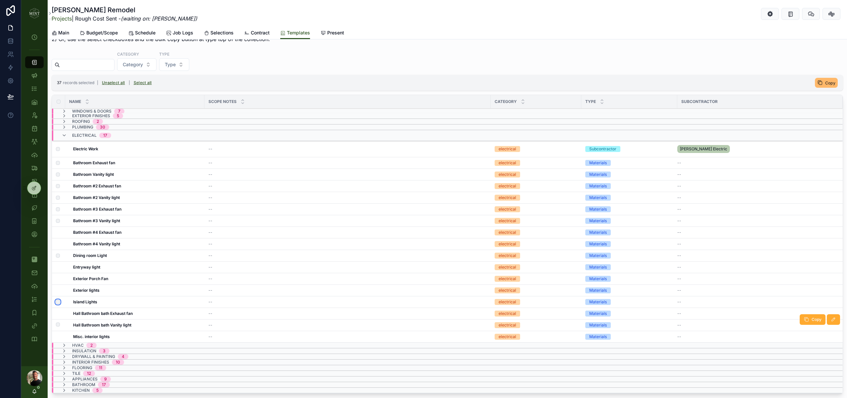
scroll to position [5, 0]
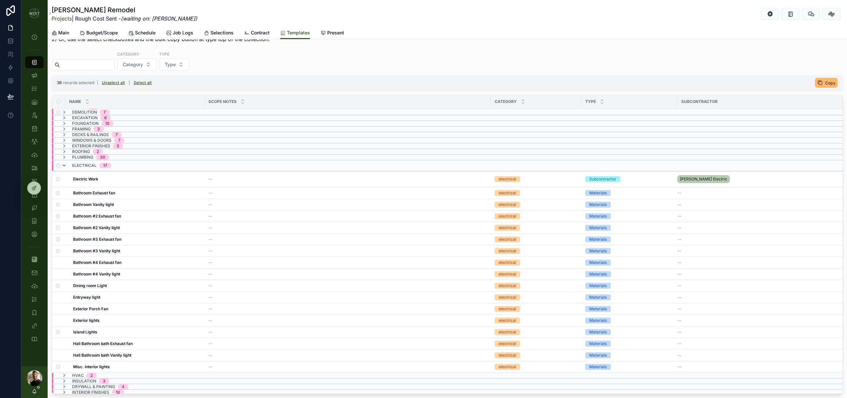
click at [67, 166] on icon "scrollable content" at bounding box center [64, 165] width 5 height 5
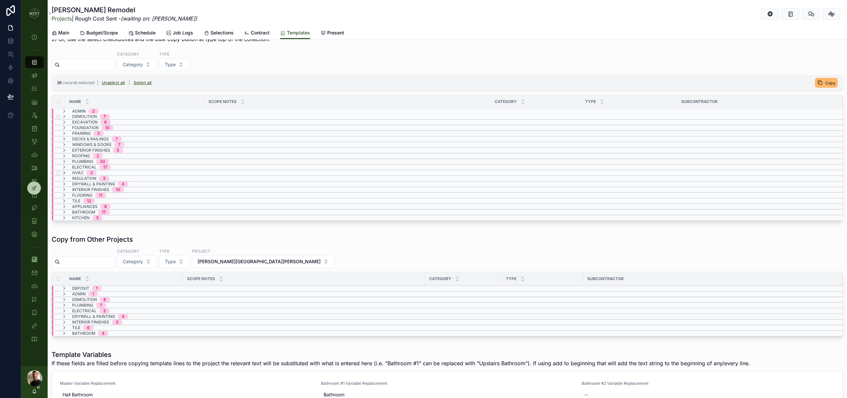
click at [66, 172] on icon "scrollable content" at bounding box center [64, 172] width 5 height 5
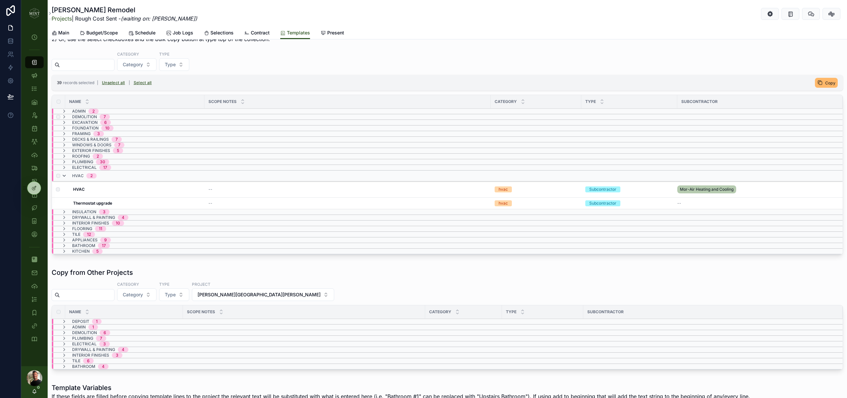
click at [65, 174] on icon "scrollable content" at bounding box center [64, 175] width 5 height 5
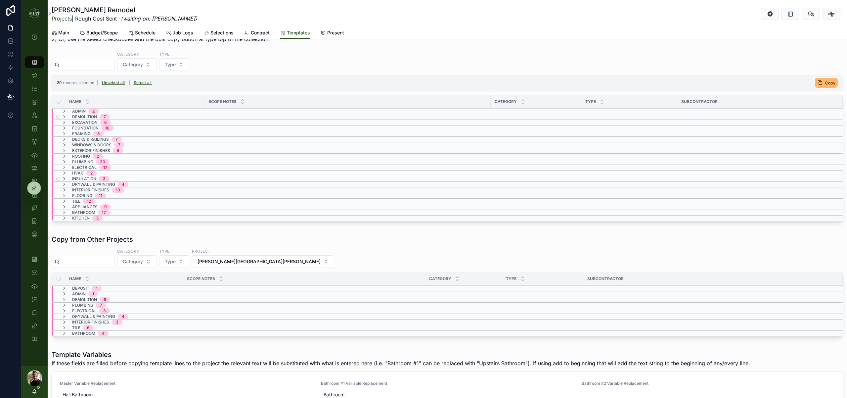
click at [65, 178] on icon "scrollable content" at bounding box center [64, 178] width 5 height 5
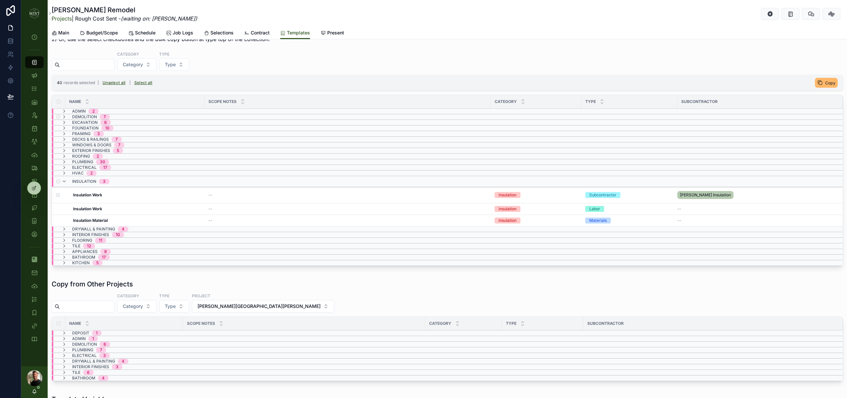
click at [67, 179] on div "insulation 3" at bounding box center [86, 181] width 48 height 11
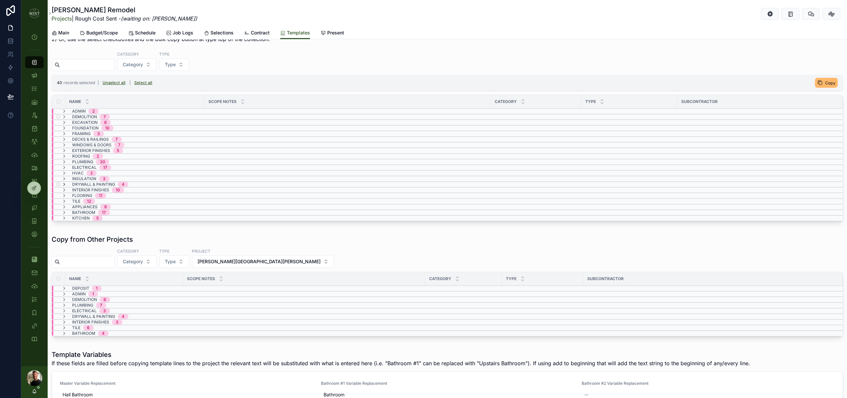
click at [66, 185] on icon "scrollable content" at bounding box center [64, 184] width 5 height 5
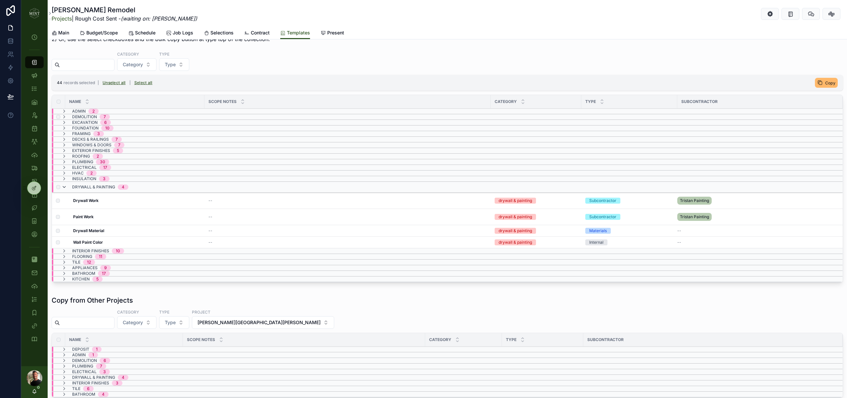
click at [64, 188] on icon "scrollable content" at bounding box center [64, 186] width 5 height 5
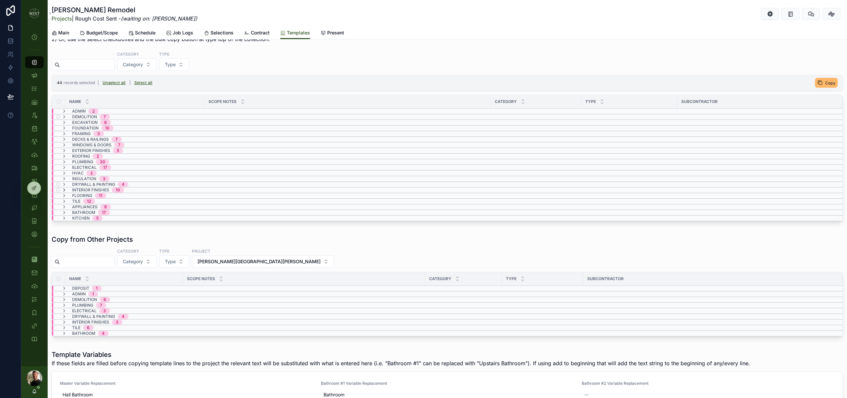
click at [64, 189] on icon "scrollable content" at bounding box center [64, 189] width 5 height 5
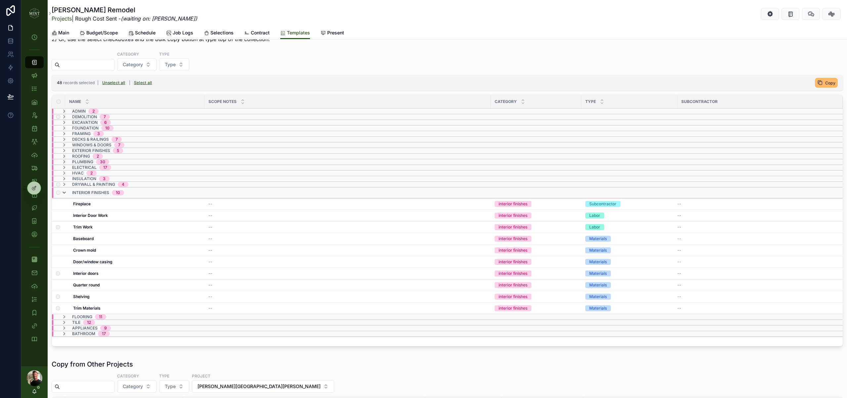
click at [66, 193] on icon "scrollable content" at bounding box center [64, 192] width 5 height 5
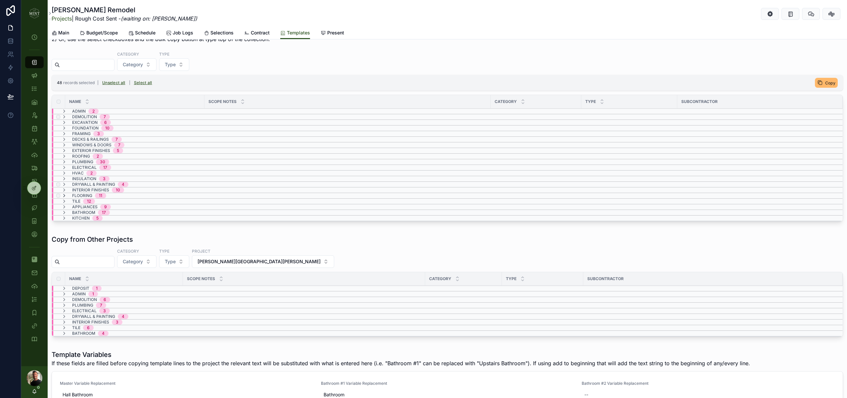
click at [66, 195] on icon "scrollable content" at bounding box center [64, 195] width 5 height 5
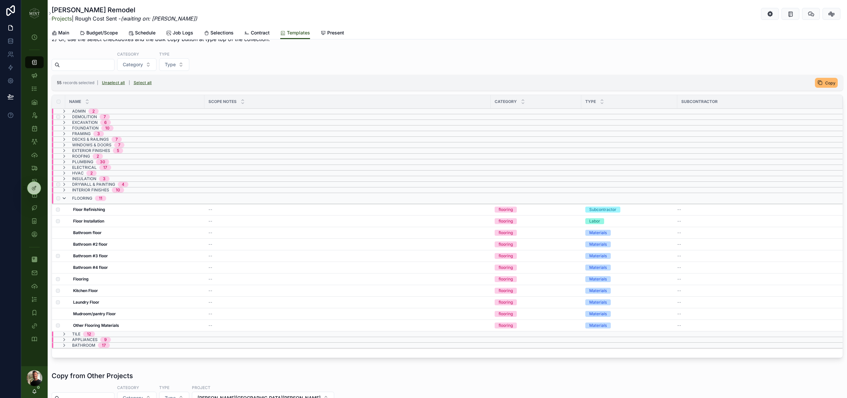
click at [66, 200] on icon "scrollable content" at bounding box center [64, 198] width 5 height 5
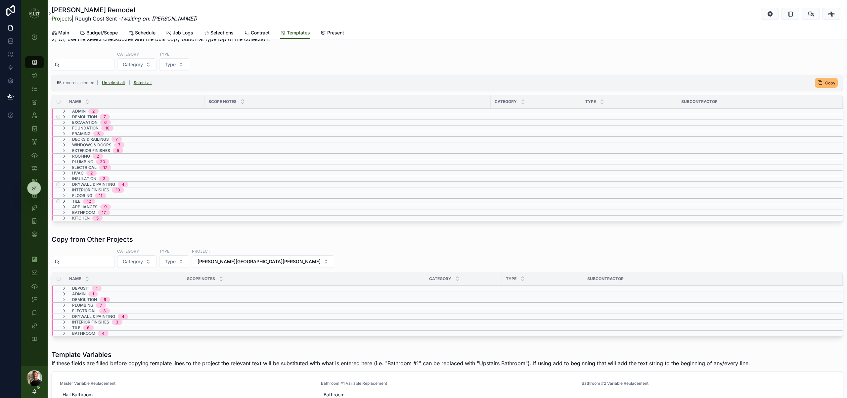
click at [66, 202] on icon "scrollable content" at bounding box center [64, 201] width 5 height 5
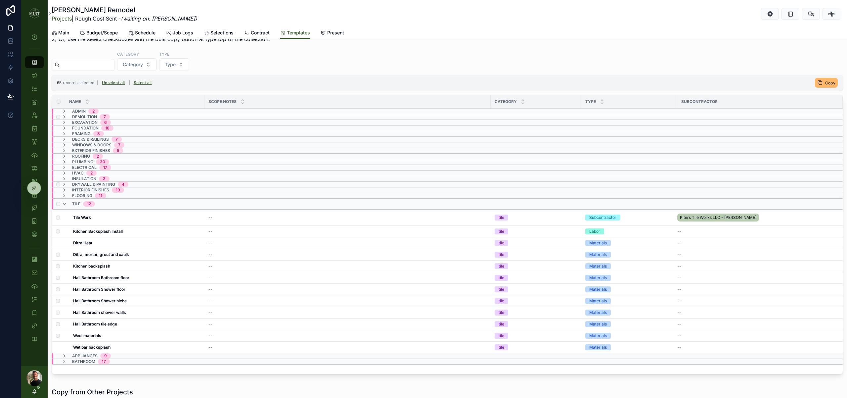
click at [65, 205] on icon "scrollable content" at bounding box center [64, 203] width 5 height 5
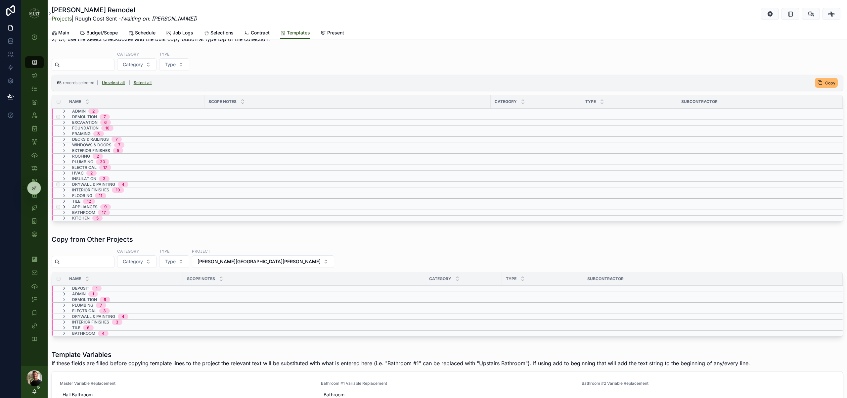
click at [66, 206] on icon "scrollable content" at bounding box center [64, 206] width 5 height 5
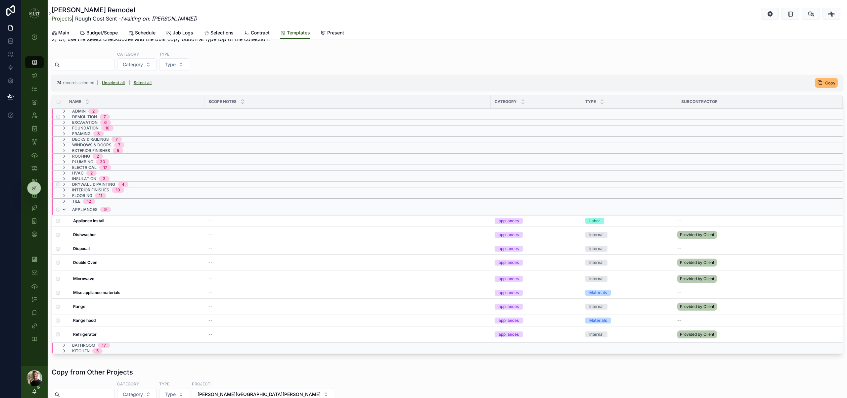
click at [65, 209] on icon "scrollable content" at bounding box center [64, 209] width 5 height 5
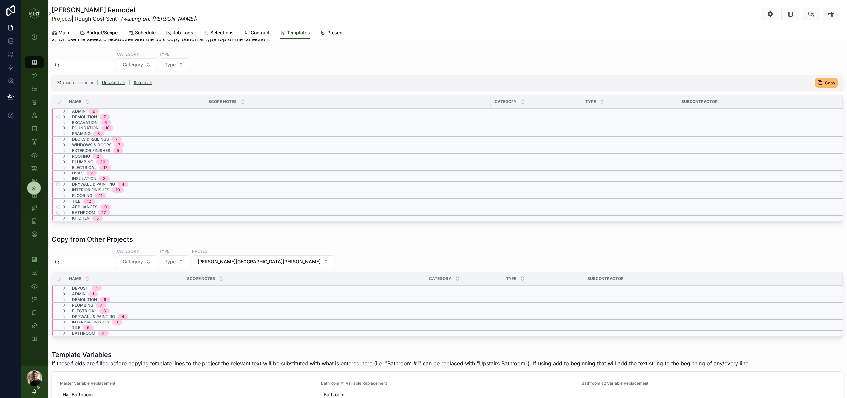
click at [65, 212] on icon "scrollable content" at bounding box center [64, 212] width 5 height 5
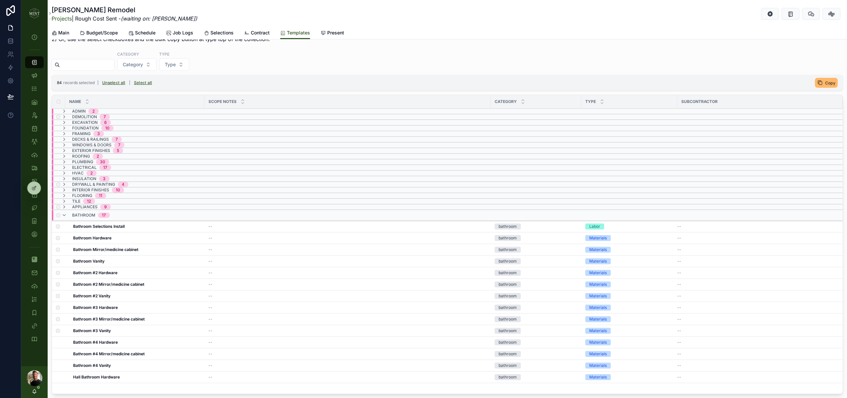
click at [68, 215] on div "bathroom 17" at bounding box center [86, 215] width 48 height 11
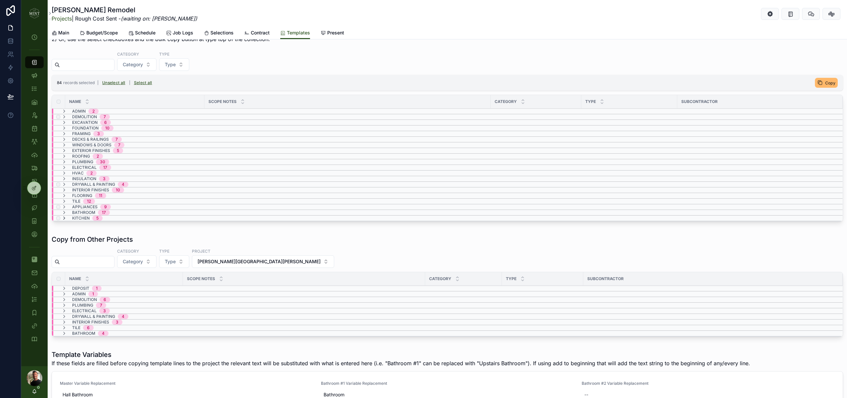
click at [65, 218] on icon "scrollable content" at bounding box center [64, 217] width 5 height 5
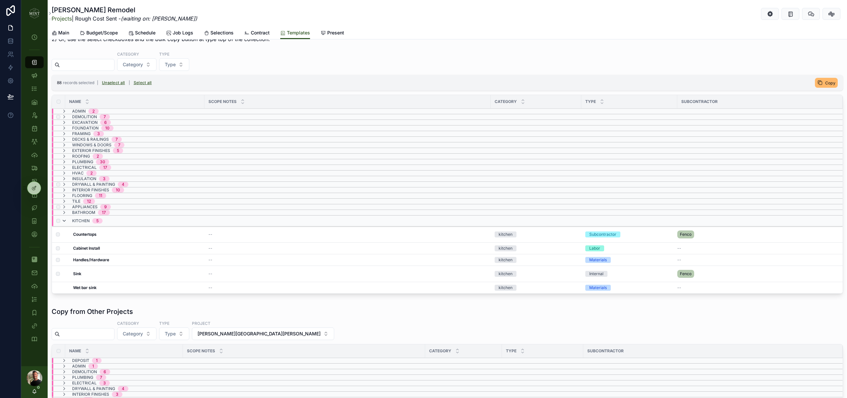
click at [66, 220] on icon "scrollable content" at bounding box center [64, 220] width 5 height 5
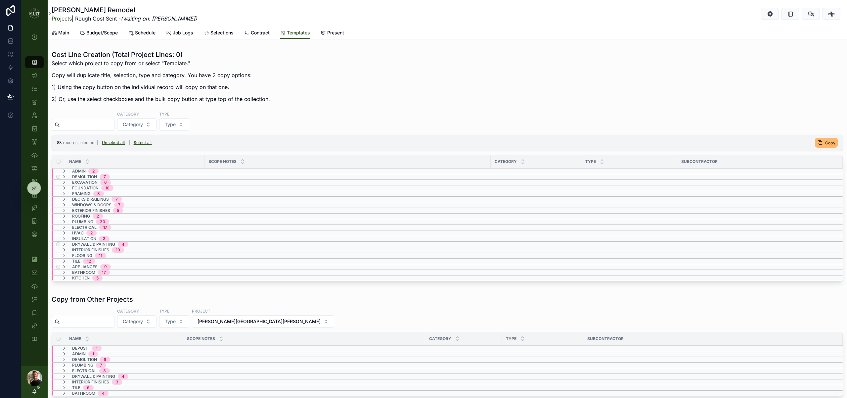
click at [832, 140] on span "Copy" at bounding box center [830, 142] width 10 height 5
click at [832, 128] on icon "scrollable content" at bounding box center [830, 129] width 5 height 5
click at [113, 31] on span "Budget/Scope" at bounding box center [101, 32] width 31 height 7
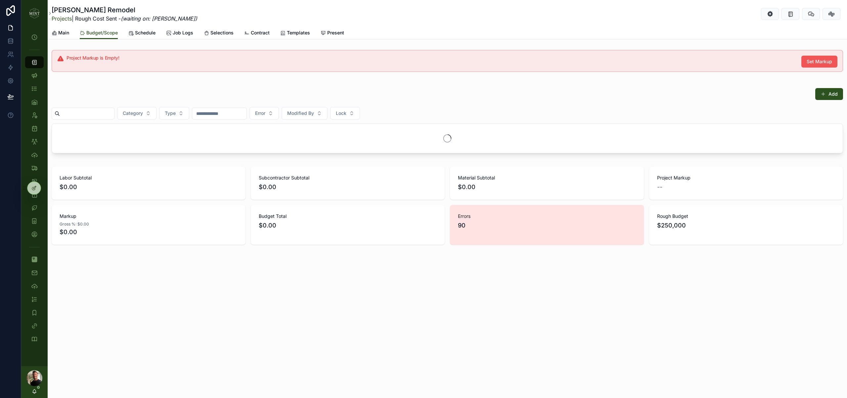
click at [825, 61] on span "Set Markup" at bounding box center [819, 61] width 25 height 7
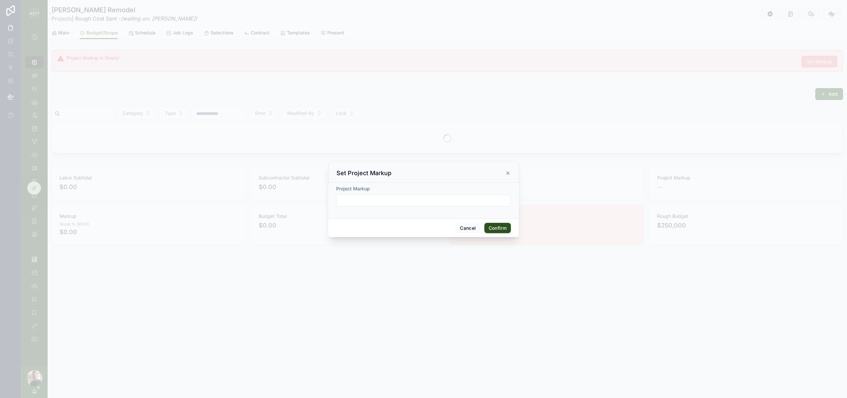
click at [412, 201] on input "text" at bounding box center [423, 200] width 174 height 9
type input "*****"
click at [502, 228] on button "Confirm" at bounding box center [497, 228] width 26 height 11
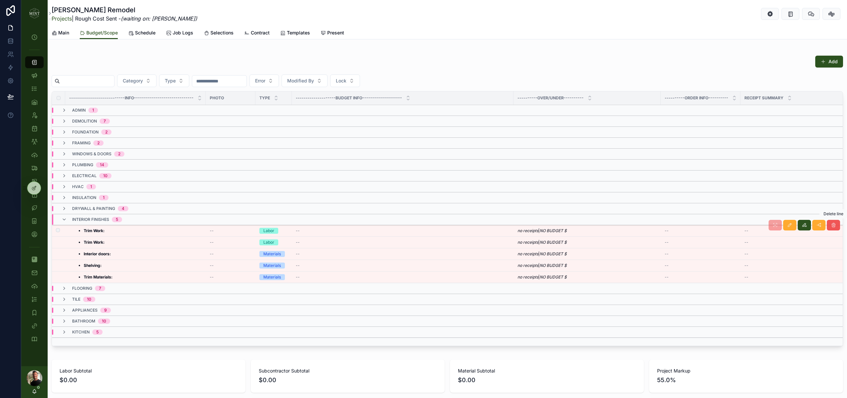
click at [836, 227] on button "scrollable content" at bounding box center [833, 225] width 13 height 11
click at [65, 219] on icon "scrollable content" at bounding box center [64, 219] width 5 height 5
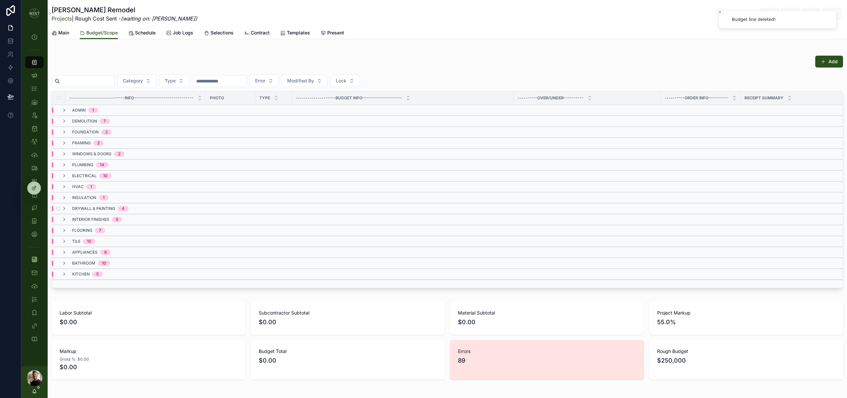
click at [67, 209] on div "drywall & painting 4" at bounding box center [95, 208] width 67 height 5
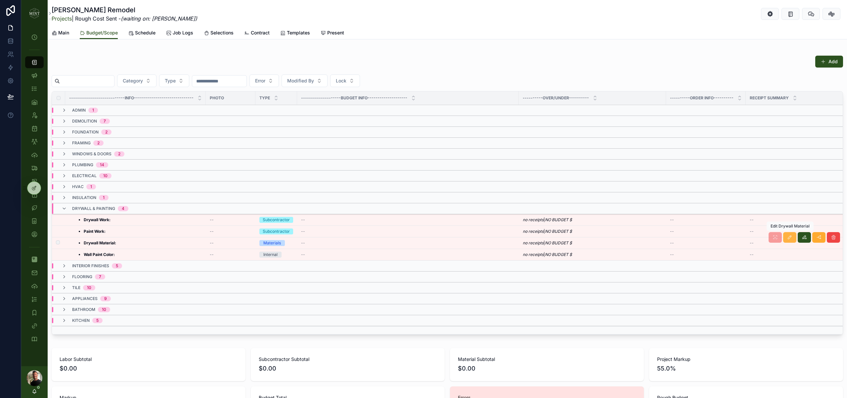
click at [791, 240] on icon "scrollable content" at bounding box center [789, 237] width 5 height 5
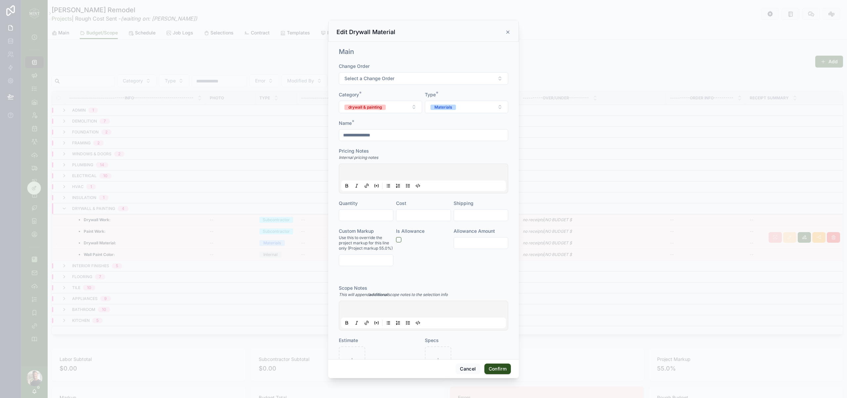
click at [362, 134] on input "**********" at bounding box center [423, 134] width 169 height 9
type input "**********"
click at [502, 366] on button "Confirm" at bounding box center [497, 368] width 26 height 11
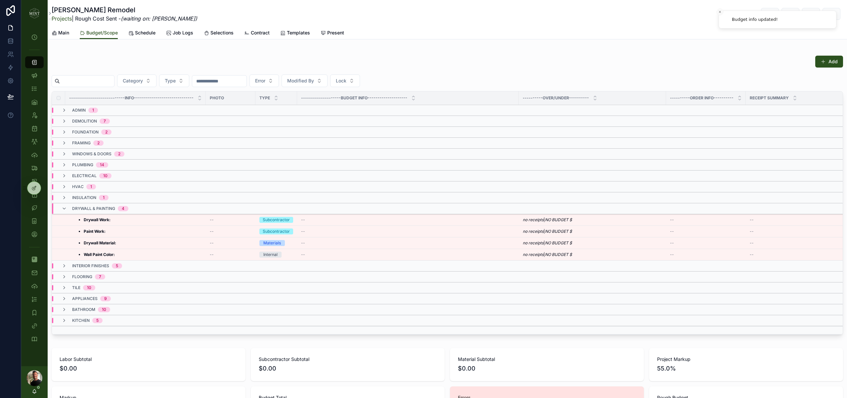
click at [69, 209] on div "drywall & painting 4" at bounding box center [95, 208] width 67 height 11
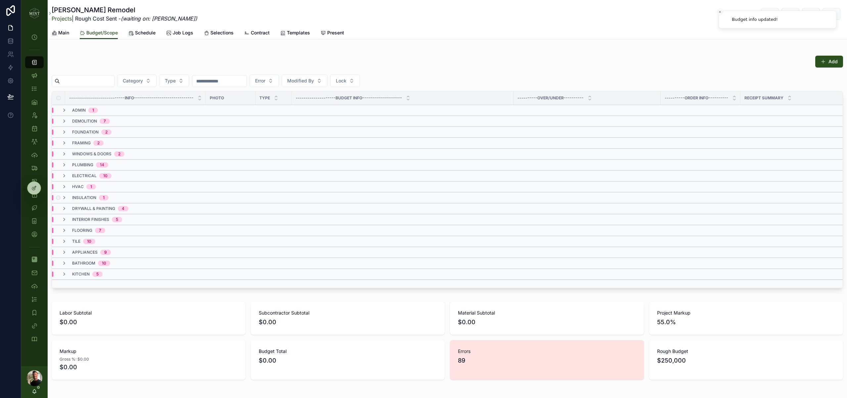
click at [68, 200] on div "insulation 1" at bounding box center [85, 197] width 47 height 5
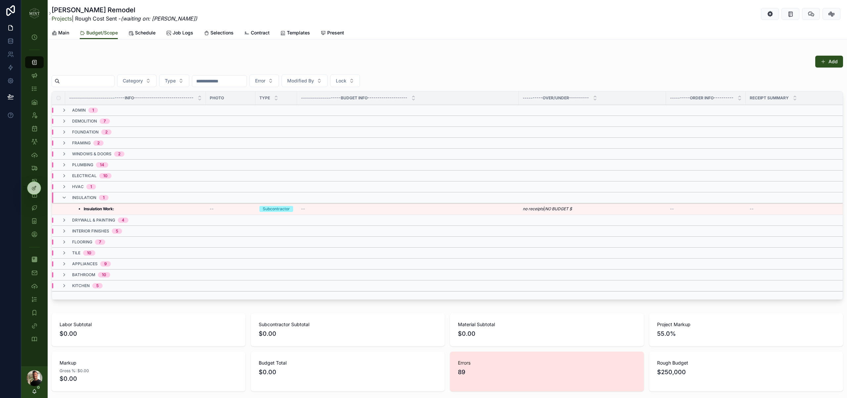
click at [68, 200] on div "insulation 1" at bounding box center [85, 197] width 47 height 11
